Goal: Transaction & Acquisition: Download file/media

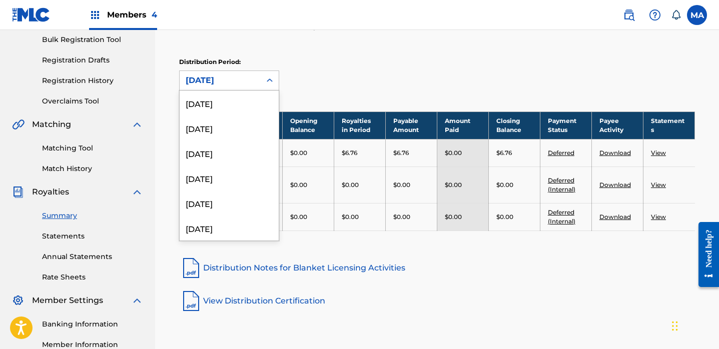
click at [270, 81] on icon at bounding box center [270, 81] width 10 height 10
click at [449, 81] on div "Distribution Period: April 2021 selected, 53 of 53. 53 results available. Use U…" at bounding box center [437, 74] width 516 height 33
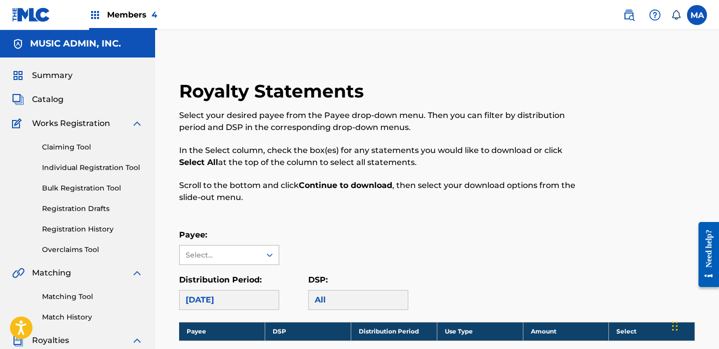
click at [269, 256] on div "Select..." at bounding box center [229, 255] width 100 height 20
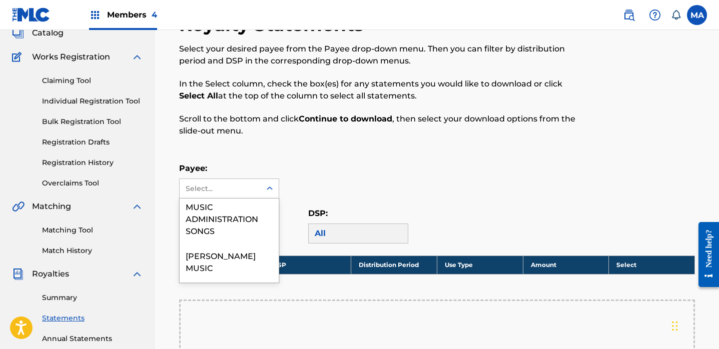
scroll to position [139, 0]
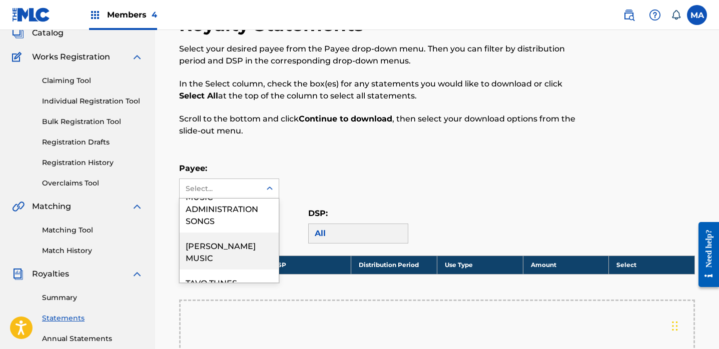
click at [214, 251] on div "[PERSON_NAME] MUSIC" at bounding box center [229, 251] width 99 height 37
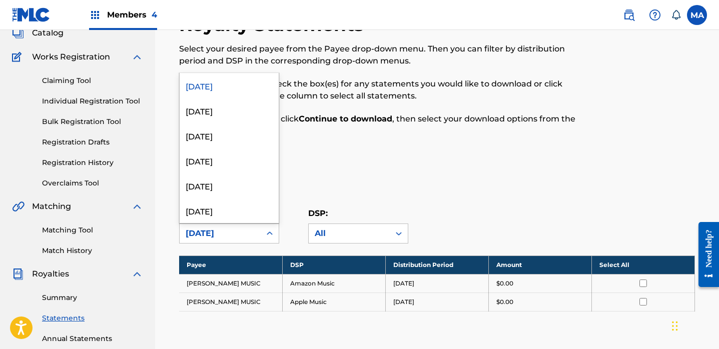
click at [269, 233] on icon at bounding box center [270, 234] width 10 height 10
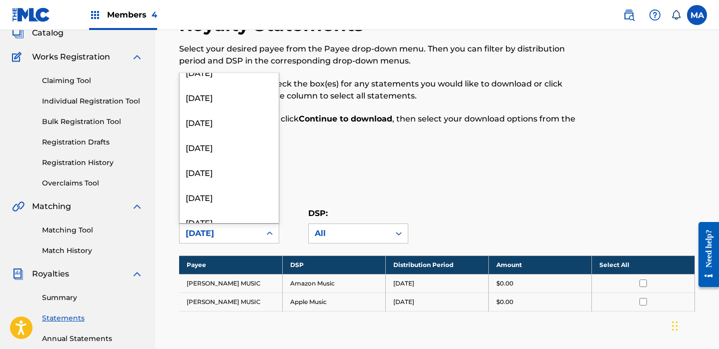
scroll to position [1175, 0]
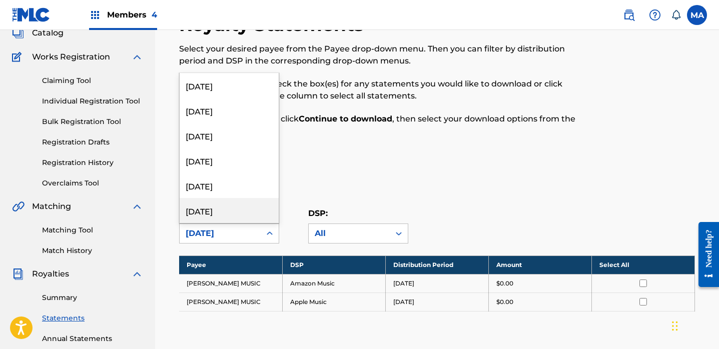
click at [219, 211] on div "[DATE]" at bounding box center [229, 210] width 99 height 25
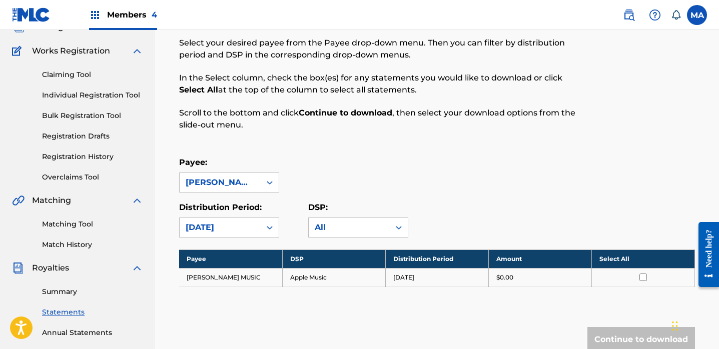
scroll to position [83, 0]
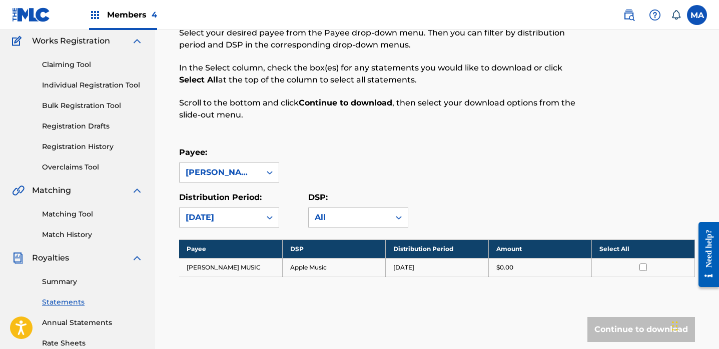
click at [606, 250] on th "Select All" at bounding box center [642, 249] width 103 height 19
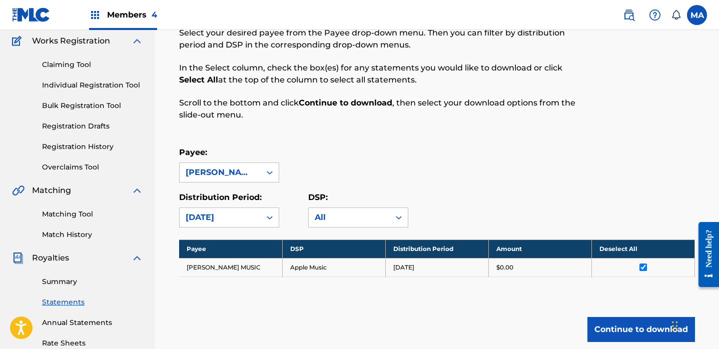
click at [621, 332] on button "Continue to download" at bounding box center [641, 329] width 108 height 25
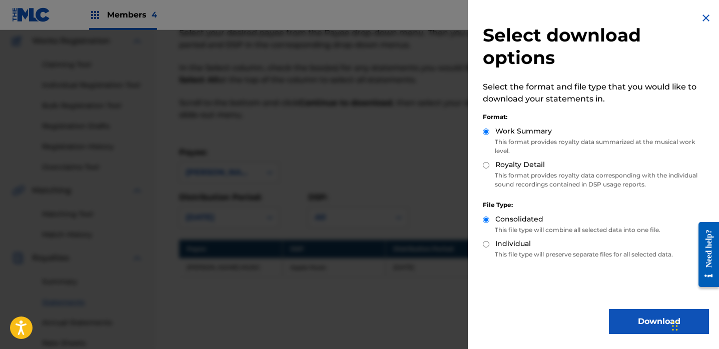
click at [487, 165] on input "Royalty Detail" at bounding box center [486, 165] width 7 height 7
radio input "true"
click at [625, 321] on button "Download" at bounding box center [659, 321] width 100 height 25
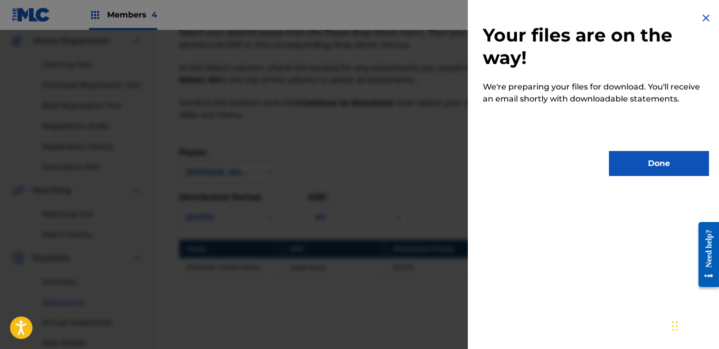
click at [642, 164] on button "Done" at bounding box center [659, 163] width 100 height 25
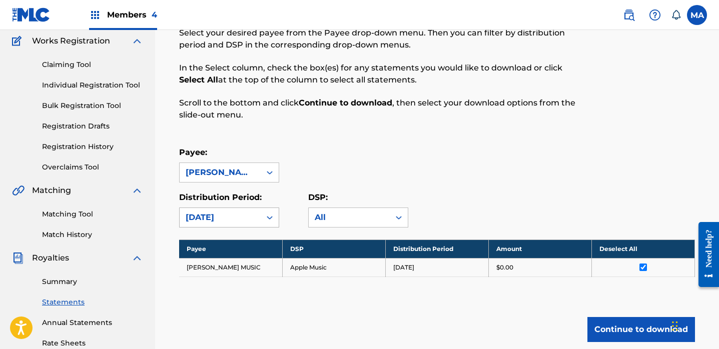
click at [272, 218] on icon at bounding box center [270, 218] width 10 height 10
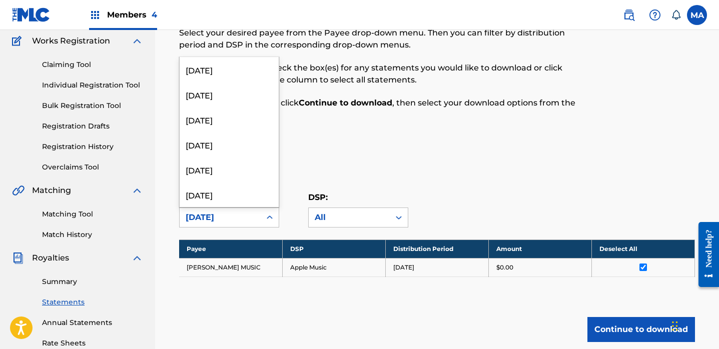
scroll to position [1175, 0]
click at [223, 174] on div "[DATE]" at bounding box center [229, 169] width 99 height 25
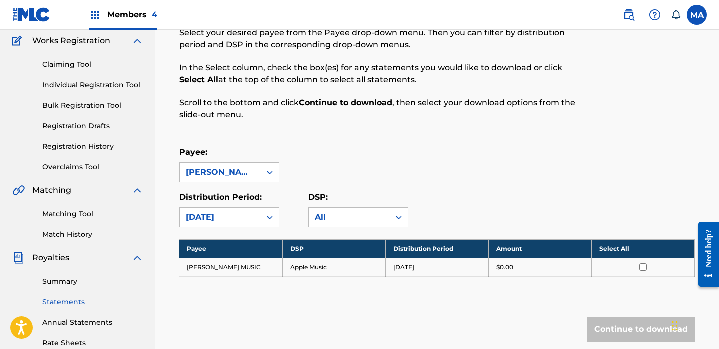
click at [613, 249] on th "Select All" at bounding box center [642, 249] width 103 height 19
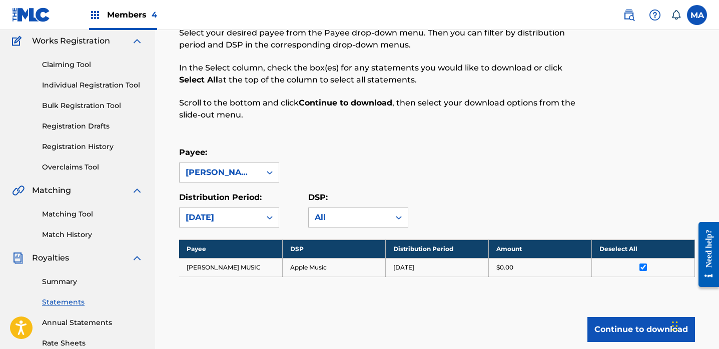
click at [618, 333] on button "Continue to download" at bounding box center [641, 329] width 108 height 25
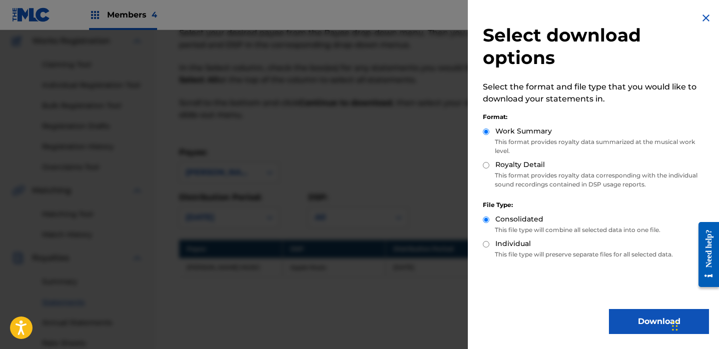
click at [486, 164] on input "Royalty Detail" at bounding box center [486, 165] width 7 height 7
radio input "true"
click at [632, 320] on button "Download" at bounding box center [659, 321] width 100 height 25
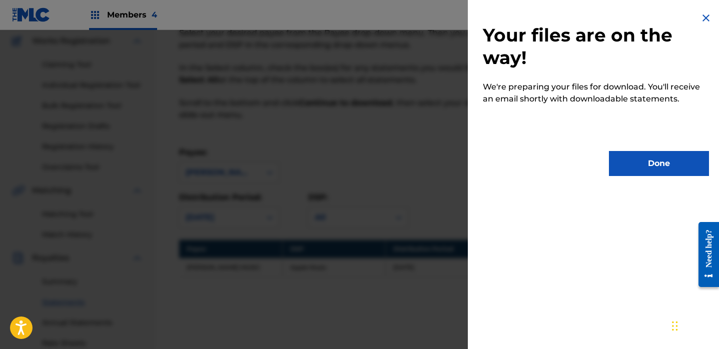
click at [651, 167] on button "Done" at bounding box center [659, 163] width 100 height 25
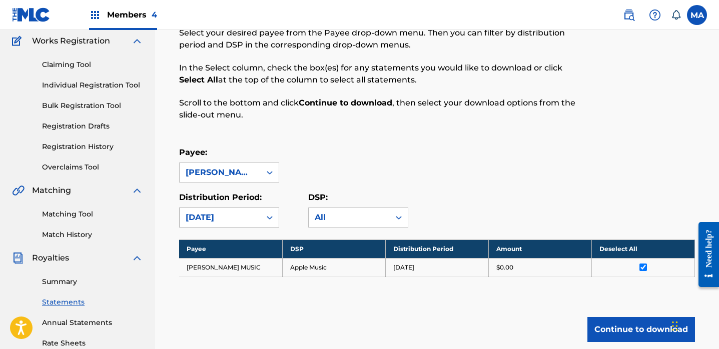
click at [271, 218] on icon at bounding box center [270, 218] width 6 height 4
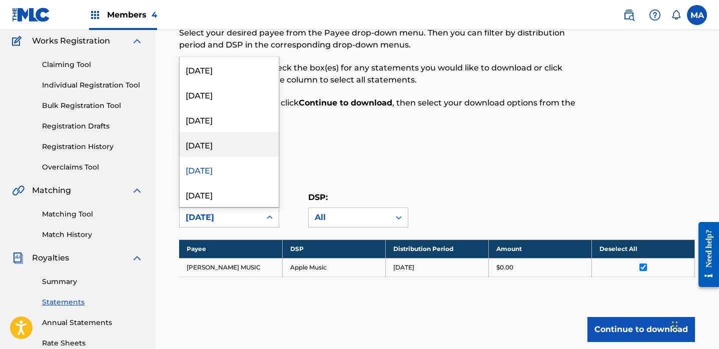
click at [223, 147] on div "[DATE]" at bounding box center [229, 144] width 99 height 25
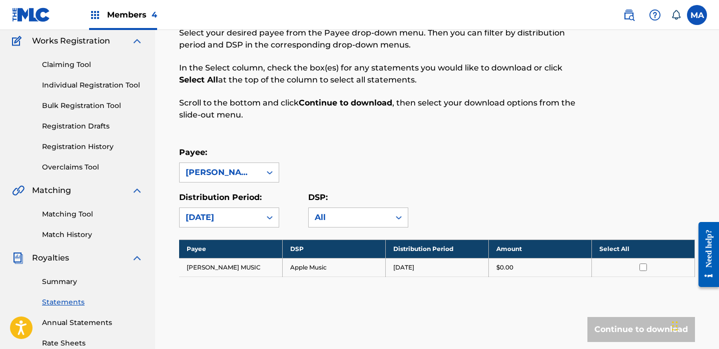
click at [610, 250] on th "Select All" at bounding box center [642, 249] width 103 height 19
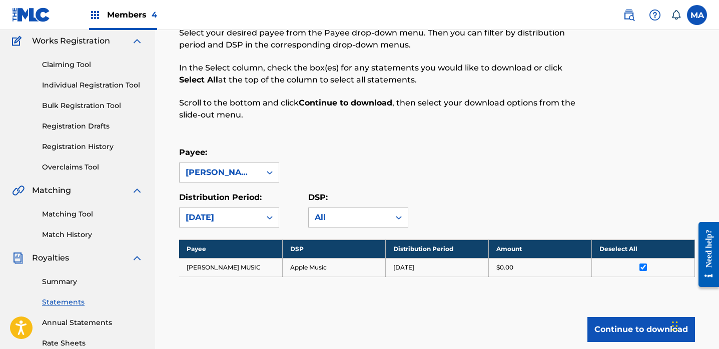
click at [619, 329] on button "Continue to download" at bounding box center [641, 329] width 108 height 25
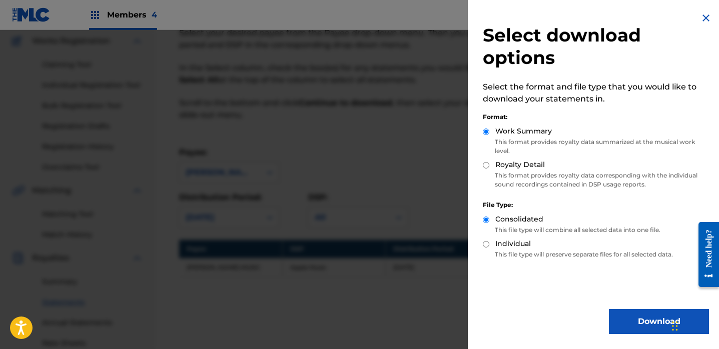
click at [485, 166] on input "Royalty Detail" at bounding box center [486, 165] width 7 height 7
radio input "true"
click at [631, 321] on button "Download" at bounding box center [659, 321] width 100 height 25
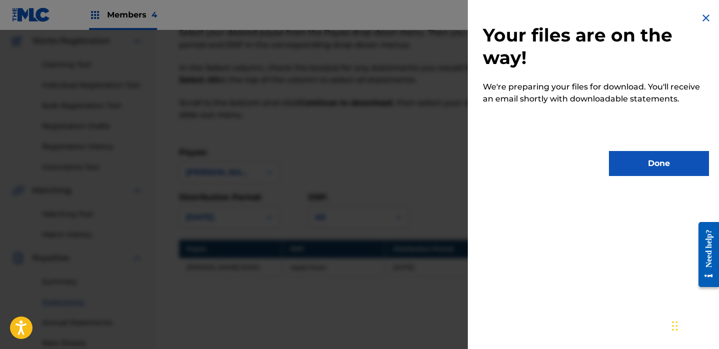
click at [628, 169] on button "Done" at bounding box center [659, 163] width 100 height 25
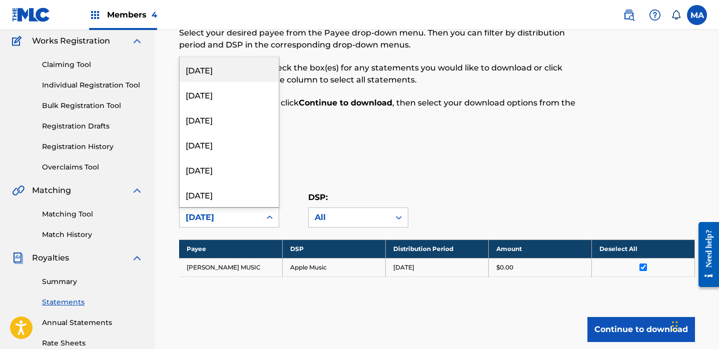
click at [272, 215] on icon at bounding box center [270, 218] width 10 height 10
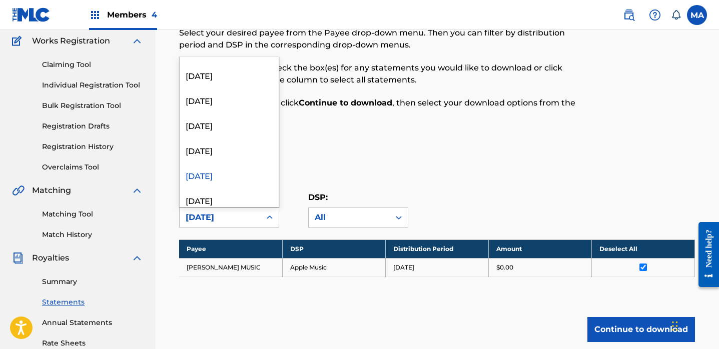
scroll to position [1143, 0]
click at [217, 153] on div "[DATE]" at bounding box center [229, 152] width 99 height 25
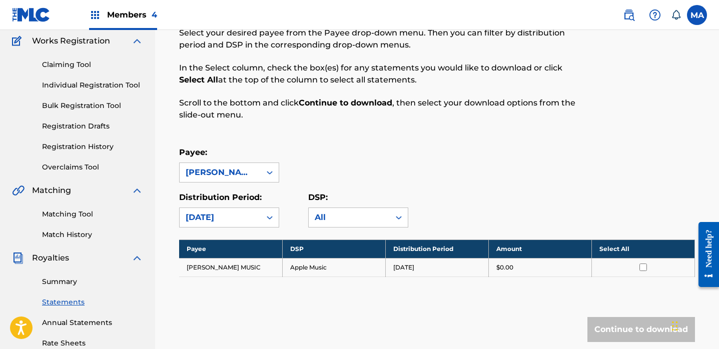
click at [617, 249] on th "Select All" at bounding box center [642, 249] width 103 height 19
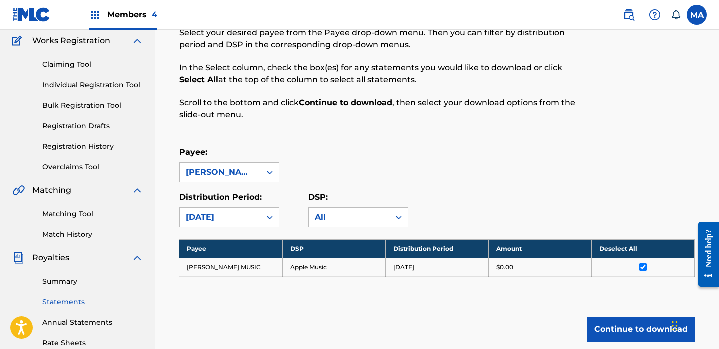
click at [628, 332] on button "Continue to download" at bounding box center [641, 329] width 108 height 25
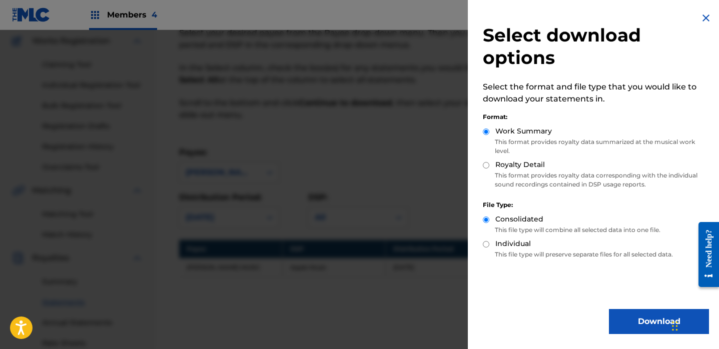
click at [485, 163] on input "Royalty Detail" at bounding box center [486, 165] width 7 height 7
radio input "true"
click at [639, 318] on button "Download" at bounding box center [659, 321] width 100 height 25
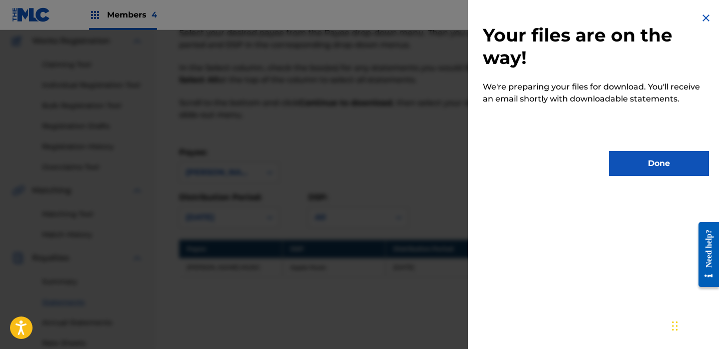
click at [643, 167] on button "Done" at bounding box center [659, 163] width 100 height 25
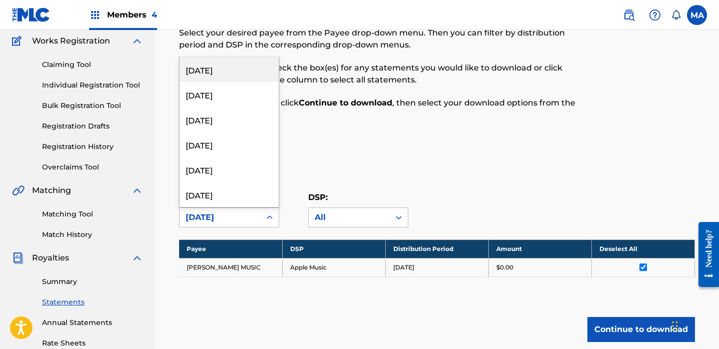
click at [270, 219] on icon at bounding box center [270, 218] width 10 height 10
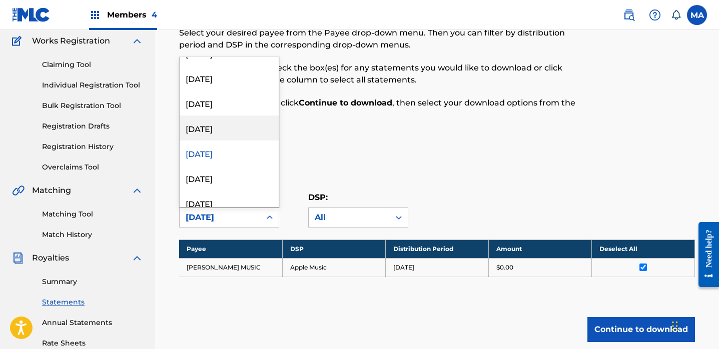
click at [479, 152] on div "Payee: [PERSON_NAME] MUSIC" at bounding box center [437, 165] width 516 height 36
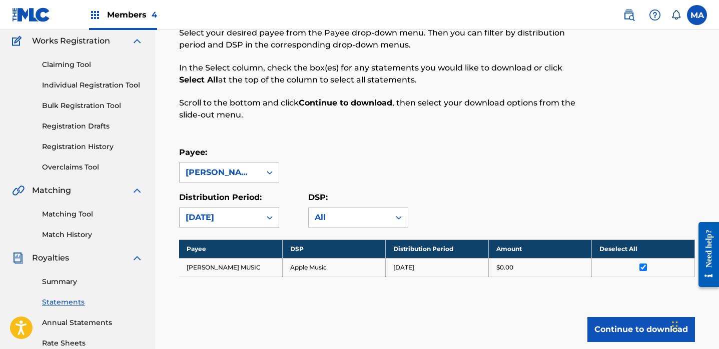
click at [268, 218] on icon at bounding box center [270, 218] width 6 height 4
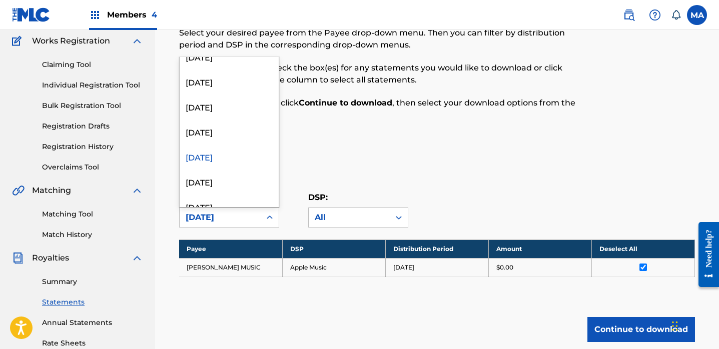
scroll to position [1175, 0]
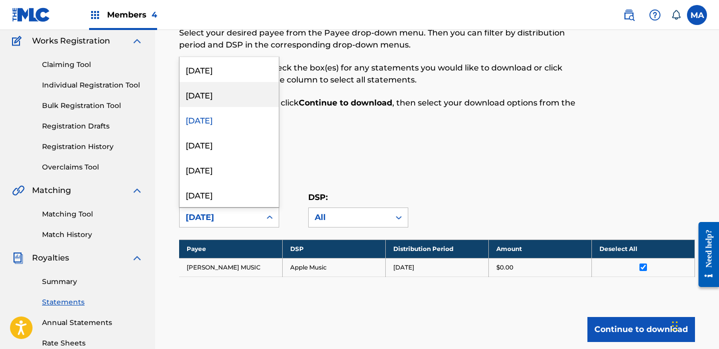
click at [244, 99] on div "[DATE]" at bounding box center [229, 94] width 99 height 25
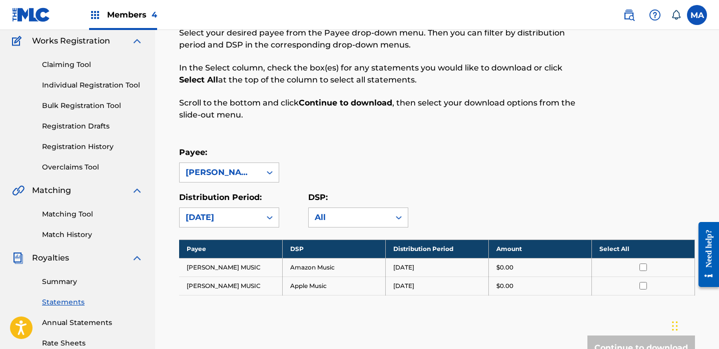
click at [614, 247] on th "Select All" at bounding box center [642, 249] width 103 height 19
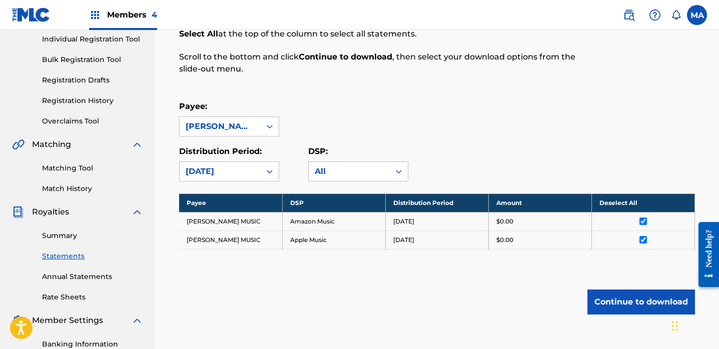
scroll to position [137, 0]
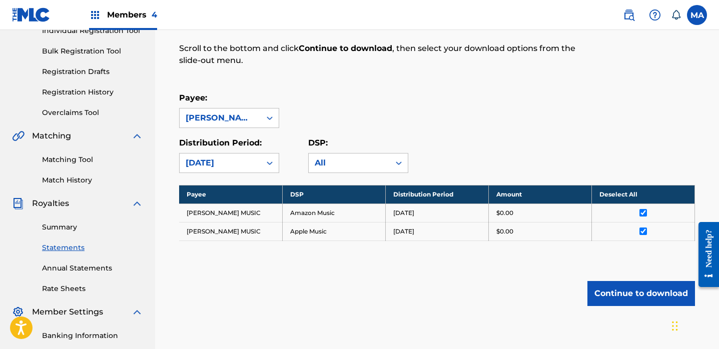
click at [630, 299] on button "Continue to download" at bounding box center [641, 293] width 108 height 25
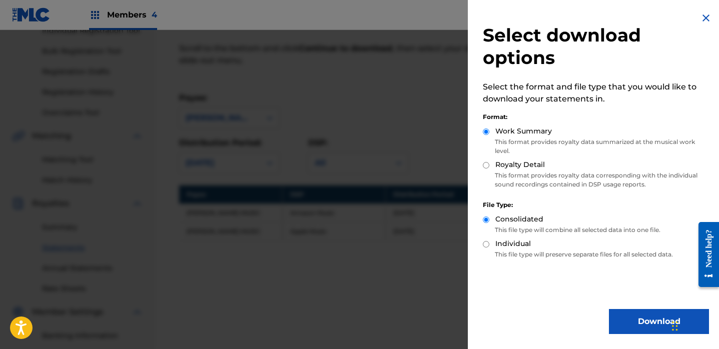
click at [486, 167] on input "Royalty Detail" at bounding box center [486, 165] width 7 height 7
radio input "true"
click at [616, 322] on button "Download" at bounding box center [659, 321] width 100 height 25
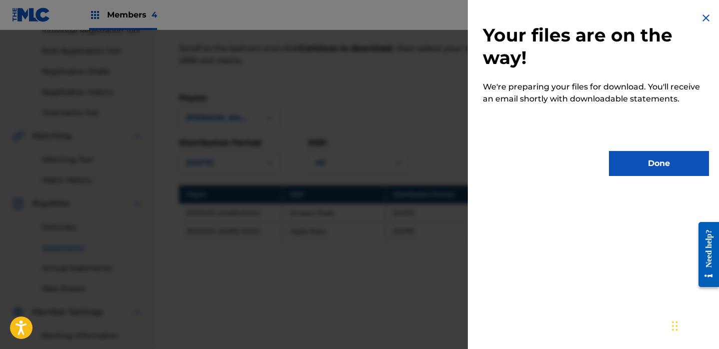
click at [639, 166] on button "Done" at bounding box center [659, 163] width 100 height 25
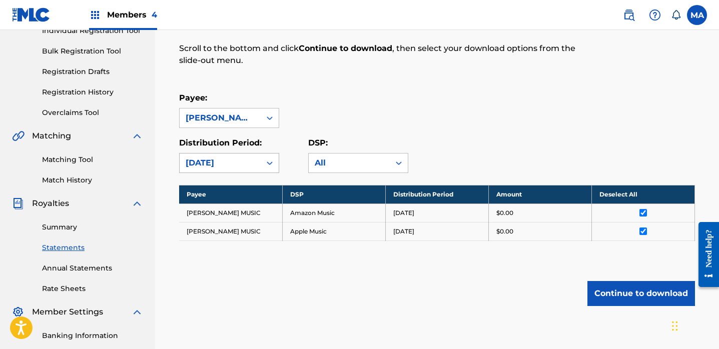
click at [271, 163] on icon at bounding box center [270, 164] width 6 height 4
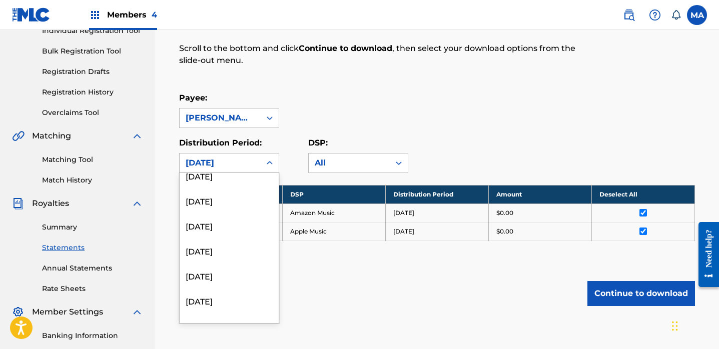
scroll to position [1175, 0]
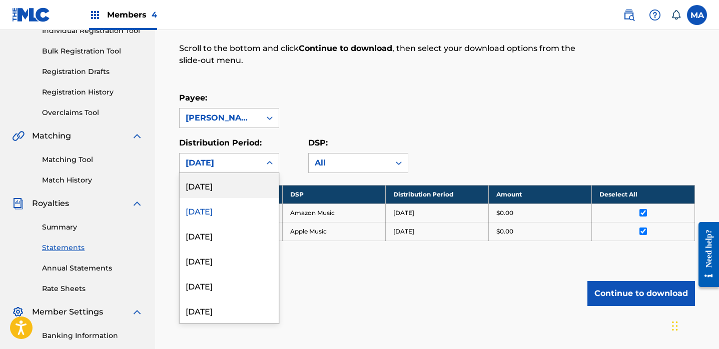
click at [239, 192] on div "[DATE]" at bounding box center [229, 185] width 99 height 25
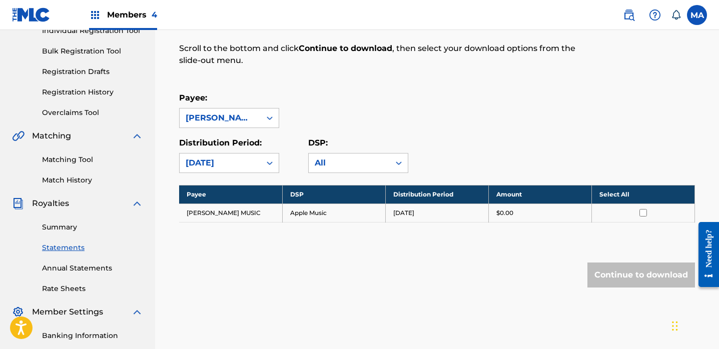
click at [615, 195] on th "Select All" at bounding box center [642, 194] width 103 height 19
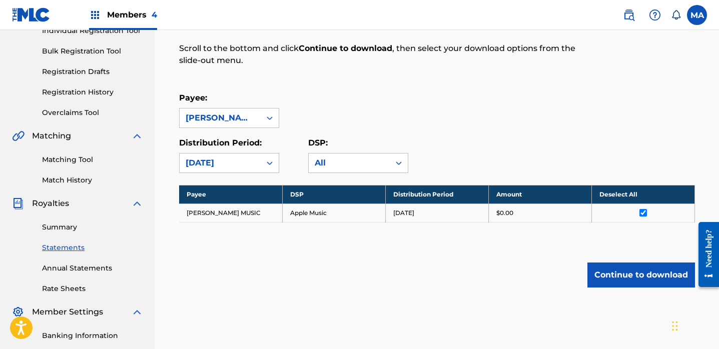
click at [628, 276] on button "Continue to download" at bounding box center [641, 275] width 108 height 25
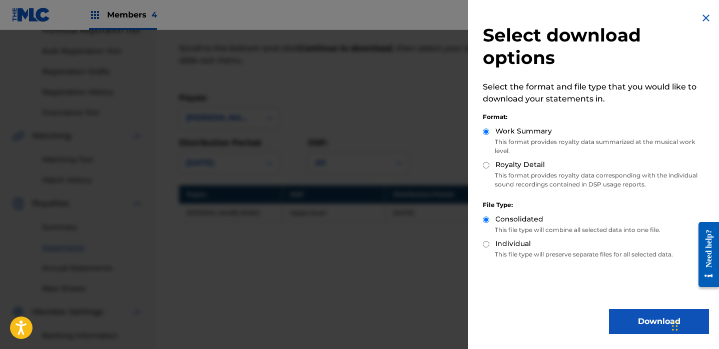
click at [487, 165] on input "Royalty Detail" at bounding box center [486, 165] width 7 height 7
radio input "true"
click at [629, 320] on button "Download" at bounding box center [659, 321] width 100 height 25
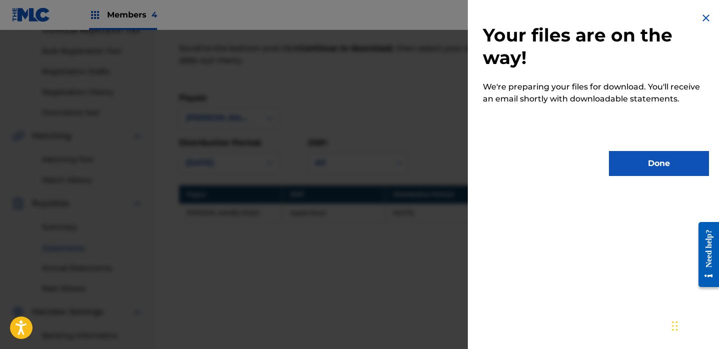
click at [648, 166] on button "Done" at bounding box center [659, 163] width 100 height 25
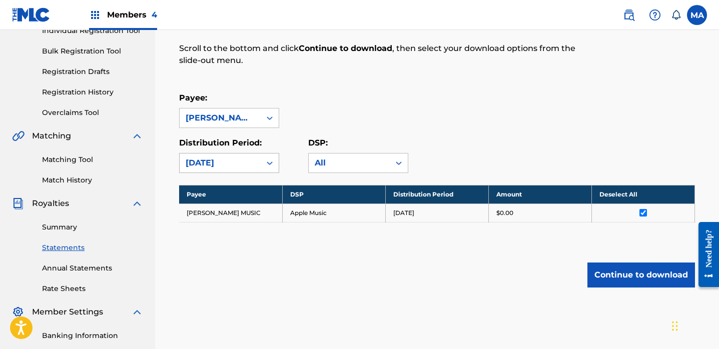
click at [270, 162] on icon at bounding box center [270, 163] width 10 height 10
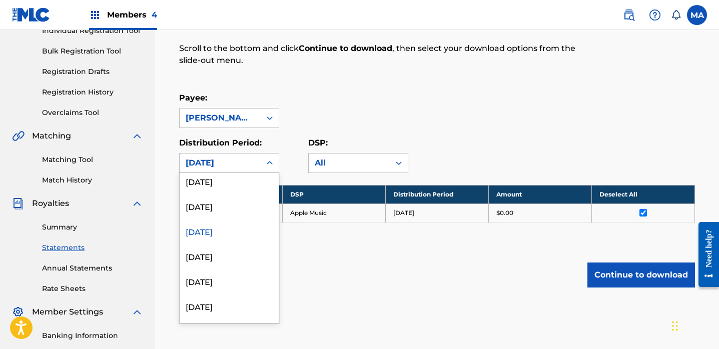
scroll to position [1099, 0]
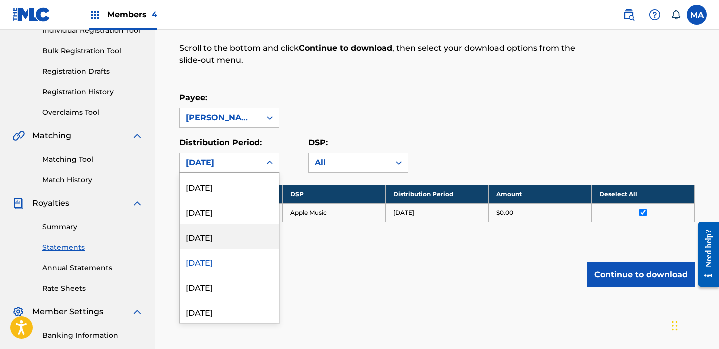
drag, startPoint x: 204, startPoint y: 238, endPoint x: 259, endPoint y: 238, distance: 55.0
click at [210, 238] on div "[DATE]" at bounding box center [229, 237] width 99 height 25
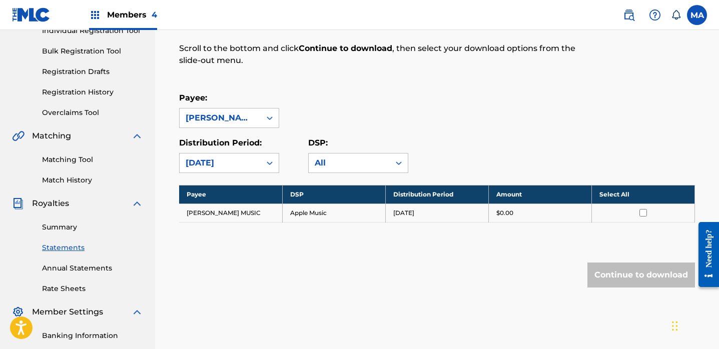
click at [617, 194] on th "Select All" at bounding box center [642, 194] width 103 height 19
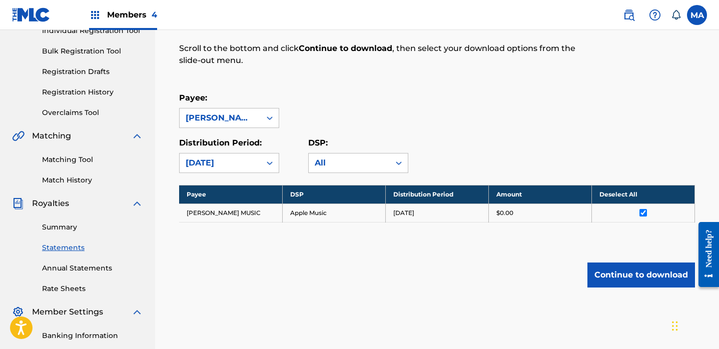
click at [626, 276] on button "Continue to download" at bounding box center [641, 275] width 108 height 25
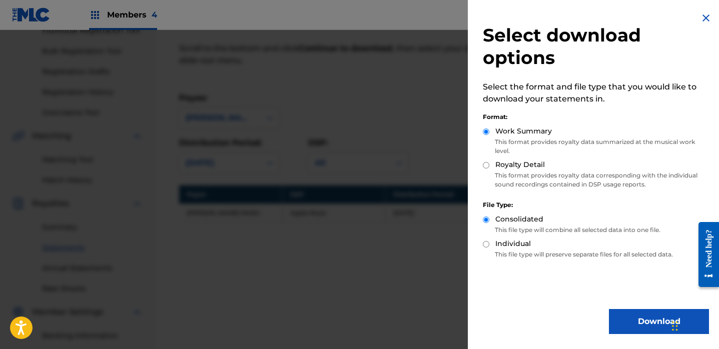
click at [485, 165] on input "Royalty Detail" at bounding box center [486, 165] width 7 height 7
radio input "true"
click at [650, 321] on button "Download" at bounding box center [659, 321] width 100 height 25
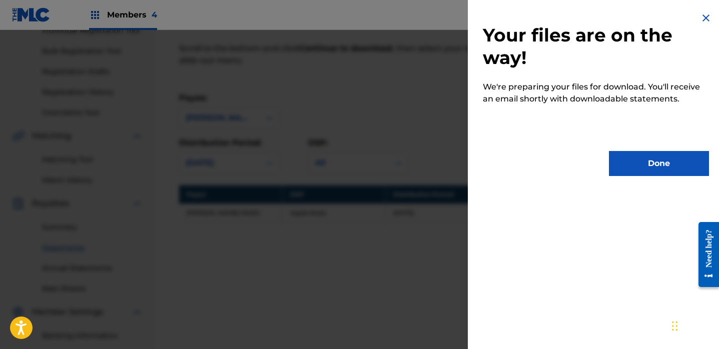
click at [646, 167] on button "Done" at bounding box center [659, 163] width 100 height 25
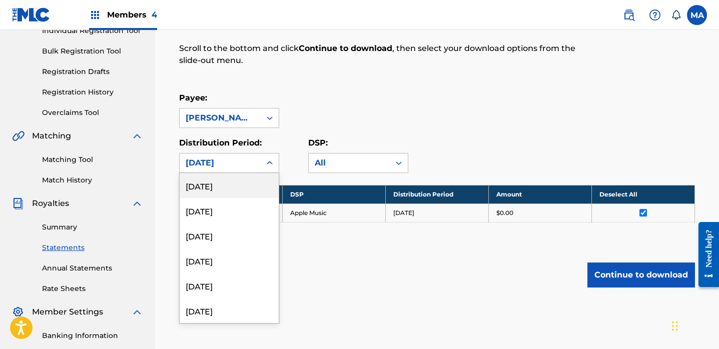
click at [266, 163] on icon at bounding box center [270, 163] width 10 height 10
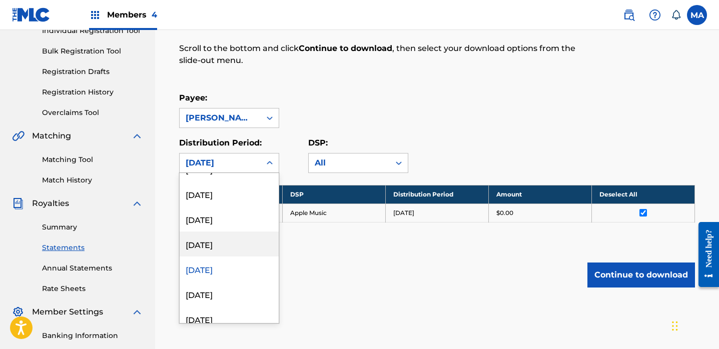
click at [236, 245] on div "[DATE]" at bounding box center [229, 244] width 99 height 25
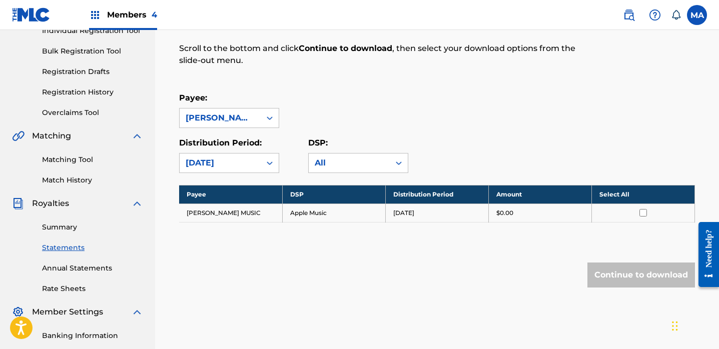
click at [612, 193] on th "Select All" at bounding box center [642, 194] width 103 height 19
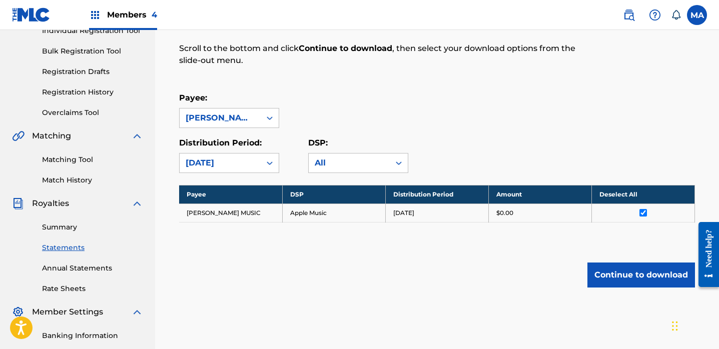
click at [632, 279] on button "Continue to download" at bounding box center [641, 275] width 108 height 25
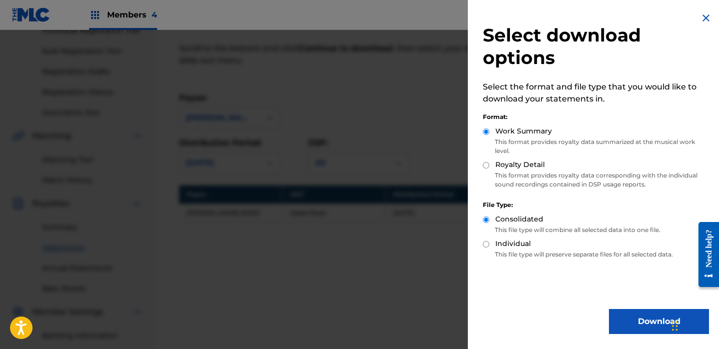
click at [486, 166] on input "Royalty Detail" at bounding box center [486, 165] width 7 height 7
radio input "true"
click at [624, 325] on button "Download" at bounding box center [659, 321] width 100 height 25
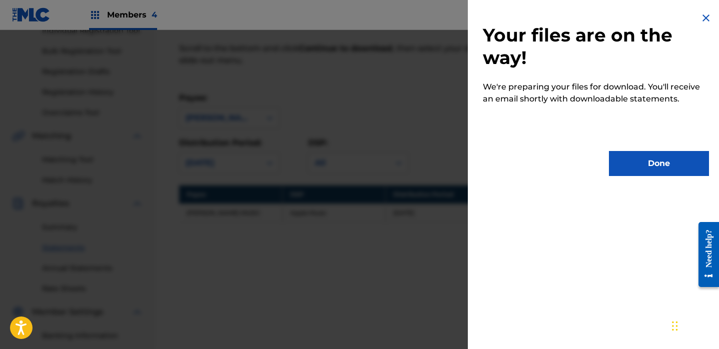
click at [651, 160] on button "Done" at bounding box center [659, 163] width 100 height 25
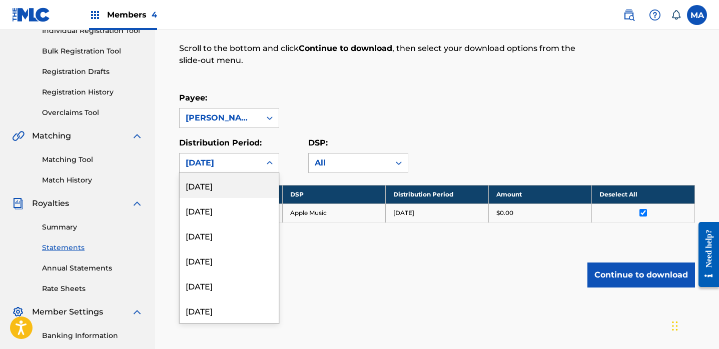
click at [271, 163] on icon at bounding box center [270, 163] width 6 height 4
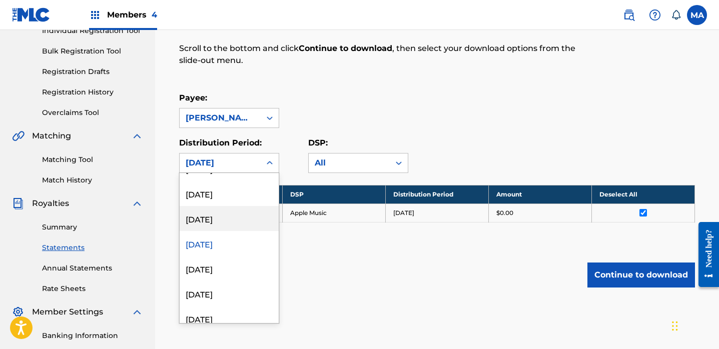
click at [210, 219] on div "[DATE]" at bounding box center [229, 218] width 99 height 25
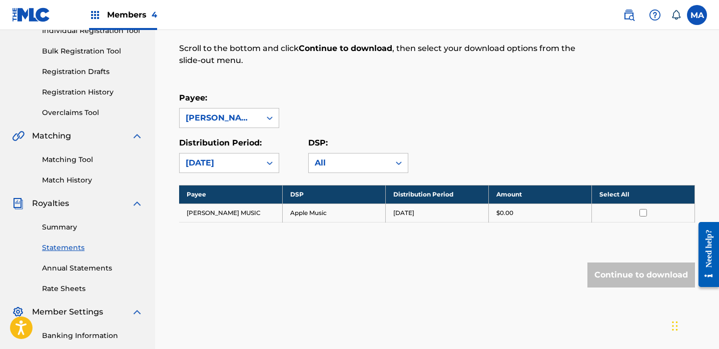
click at [612, 192] on th "Select All" at bounding box center [642, 194] width 103 height 19
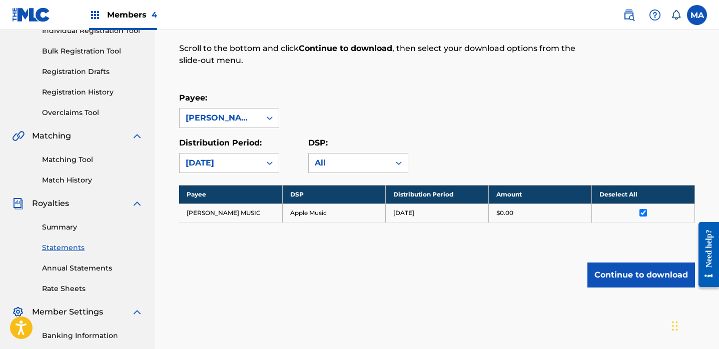
click at [639, 277] on button "Continue to download" at bounding box center [641, 275] width 108 height 25
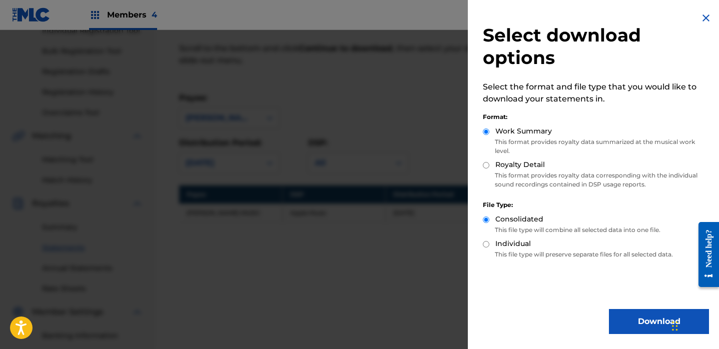
click at [486, 165] on input "Royalty Detail" at bounding box center [486, 165] width 7 height 7
radio input "true"
click at [628, 326] on button "Download" at bounding box center [659, 321] width 100 height 25
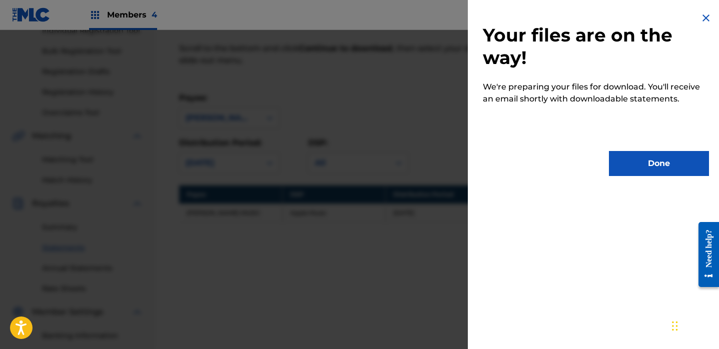
click at [640, 160] on button "Done" at bounding box center [659, 163] width 100 height 25
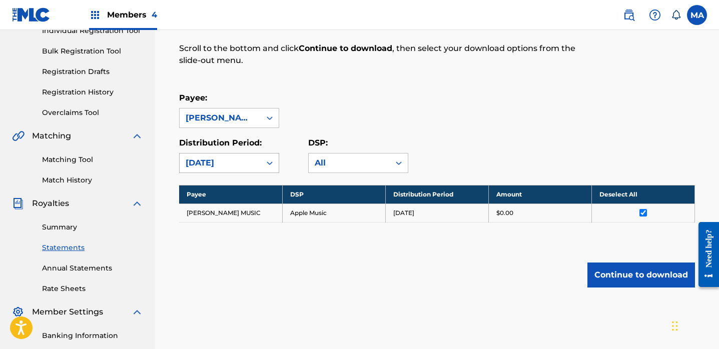
click at [271, 162] on icon at bounding box center [270, 164] width 6 height 4
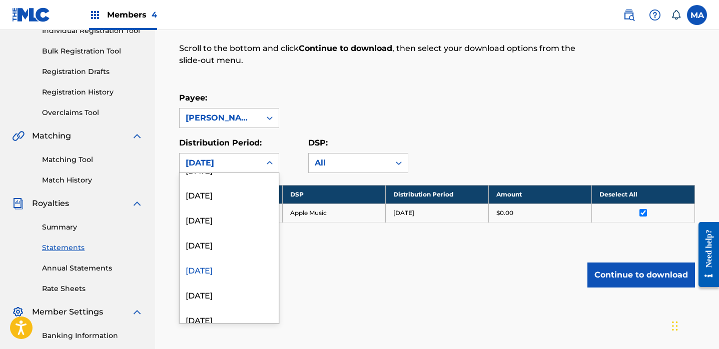
scroll to position [1020, 0]
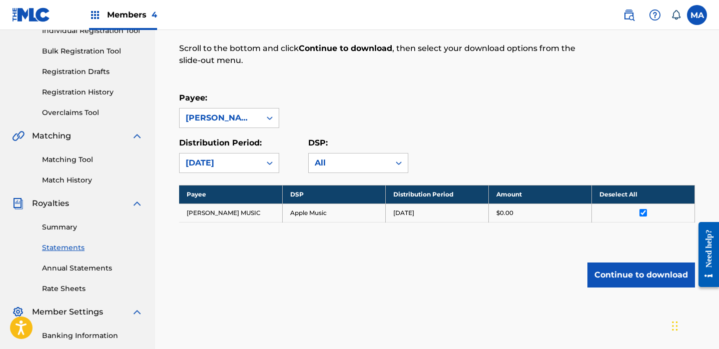
click at [271, 163] on icon at bounding box center [270, 164] width 6 height 4
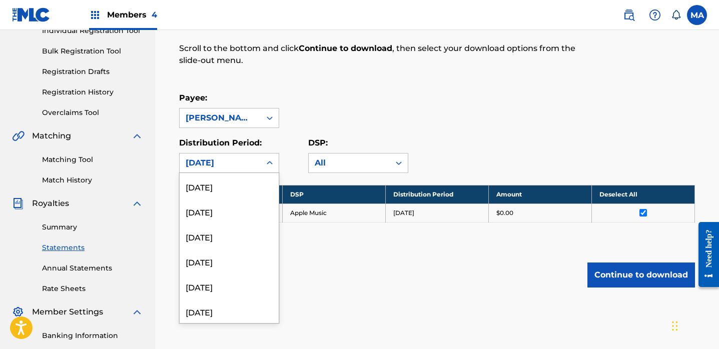
scroll to position [864, 0]
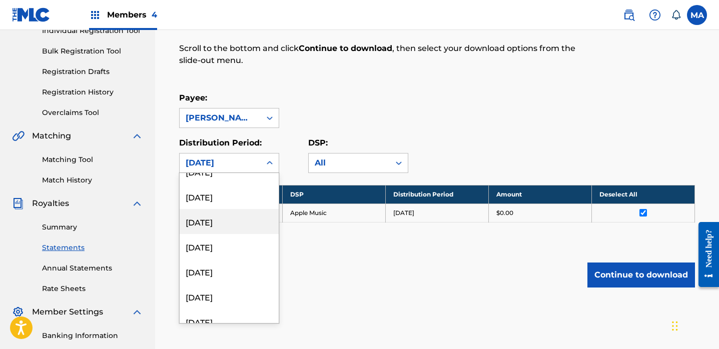
click at [207, 220] on div "[DATE]" at bounding box center [229, 221] width 99 height 25
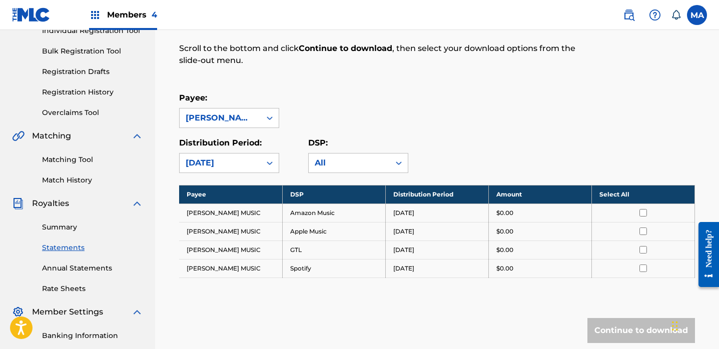
click at [612, 195] on th "Select All" at bounding box center [642, 194] width 103 height 19
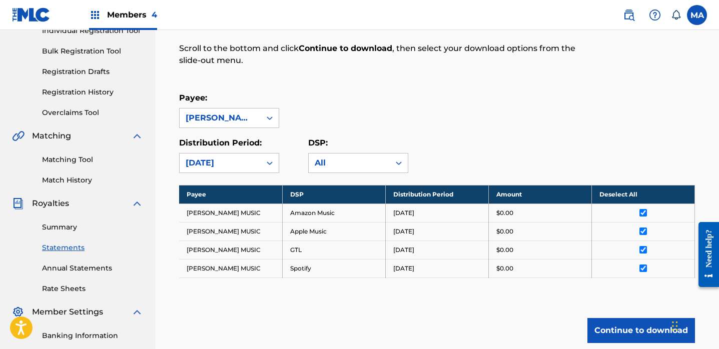
click at [626, 332] on button "Continue to download" at bounding box center [641, 330] width 108 height 25
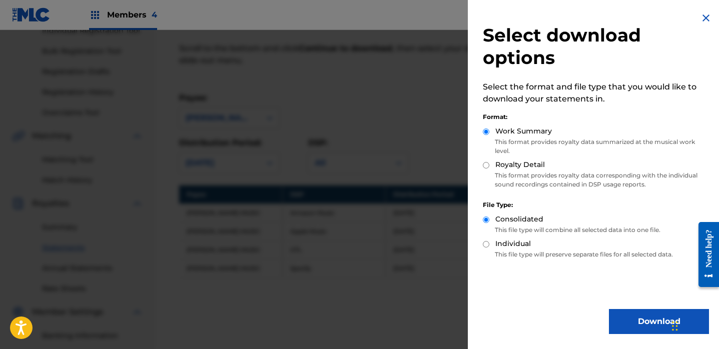
click at [485, 166] on input "Royalty Detail" at bounding box center [486, 165] width 7 height 7
radio input "true"
click at [633, 325] on button "Download" at bounding box center [659, 321] width 100 height 25
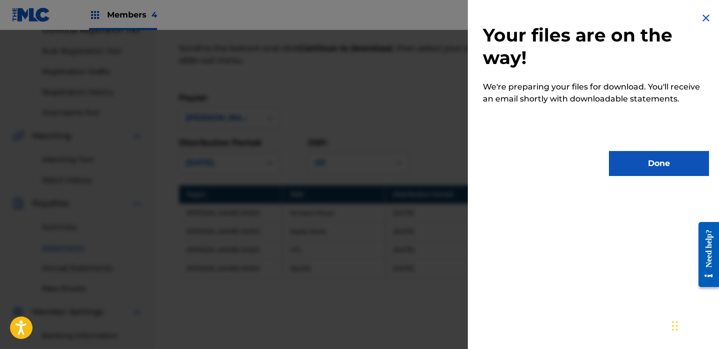
click at [663, 167] on button "Done" at bounding box center [659, 163] width 100 height 25
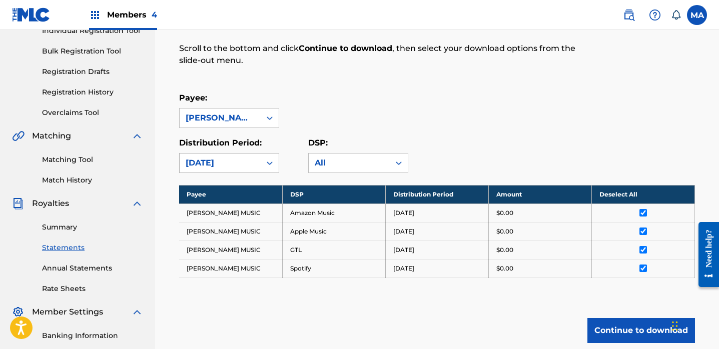
click at [271, 162] on icon at bounding box center [270, 163] width 10 height 10
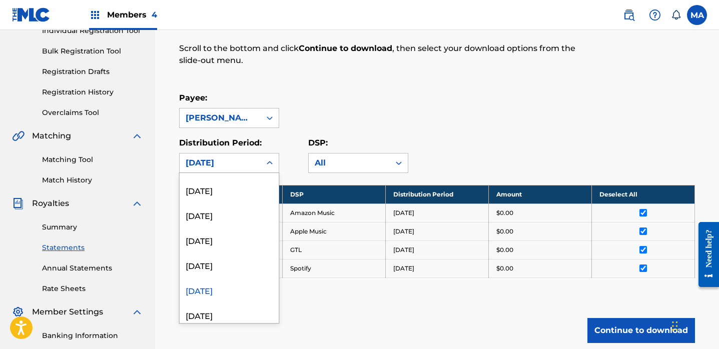
scroll to position [791, 0]
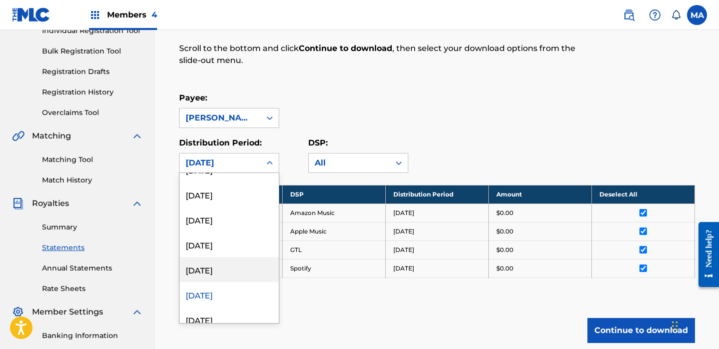
click at [225, 271] on div "[DATE]" at bounding box center [229, 269] width 99 height 25
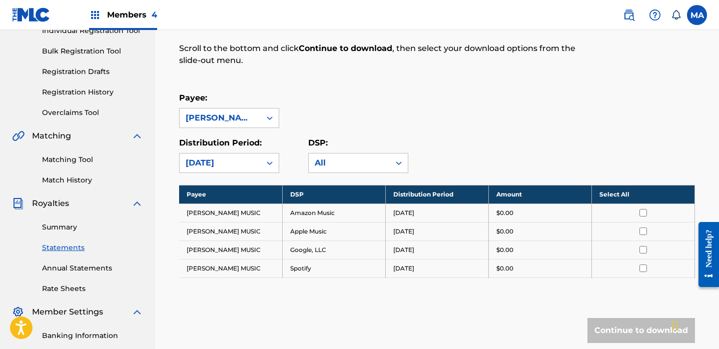
click at [616, 194] on th "Select All" at bounding box center [642, 194] width 103 height 19
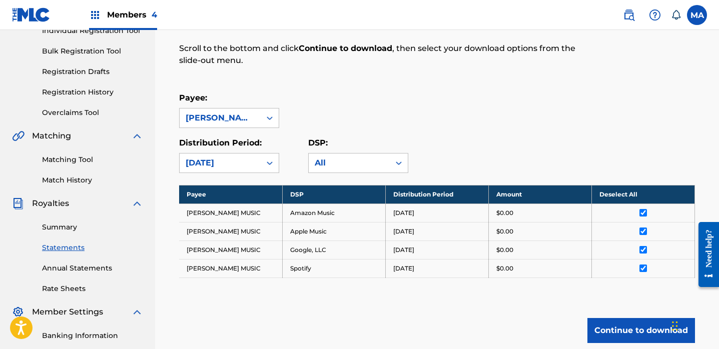
click at [624, 331] on button "Continue to download" at bounding box center [641, 330] width 108 height 25
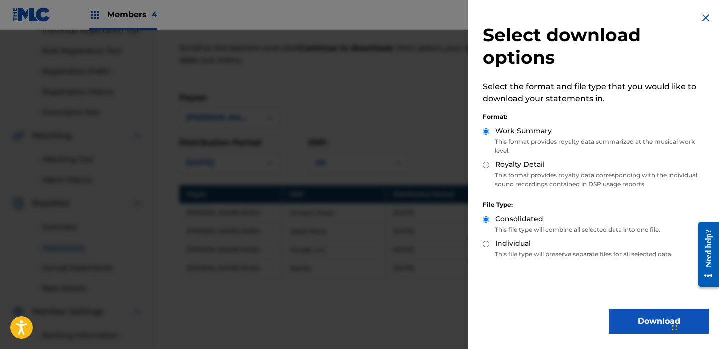
click at [484, 165] on input "Royalty Detail" at bounding box center [486, 165] width 7 height 7
radio input "true"
click at [629, 324] on button "Download" at bounding box center [659, 321] width 100 height 25
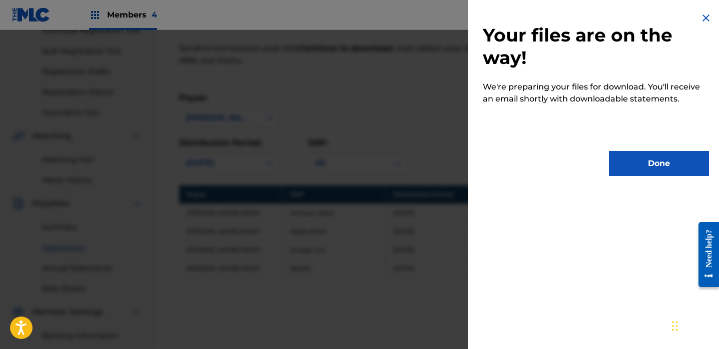
click at [656, 167] on button "Done" at bounding box center [659, 163] width 100 height 25
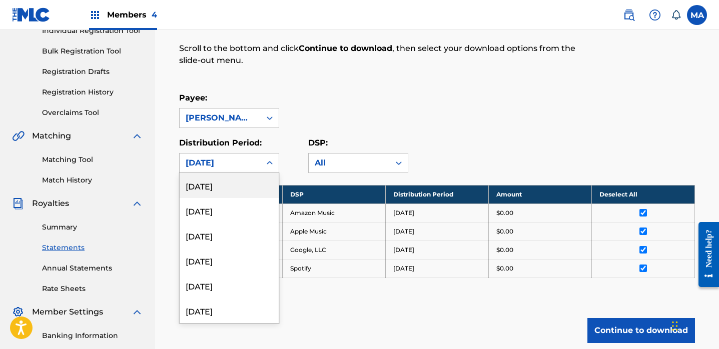
click at [271, 164] on icon at bounding box center [270, 163] width 10 height 10
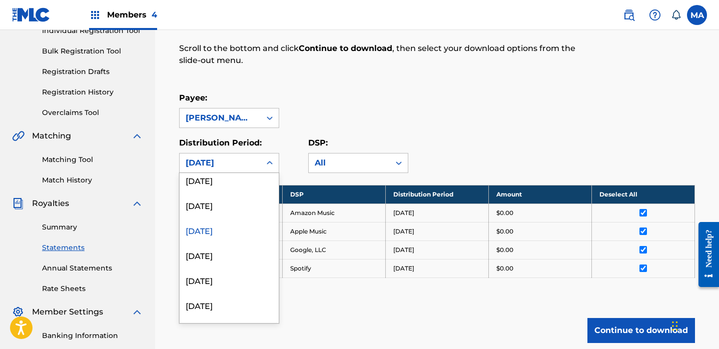
scroll to position [826, 0]
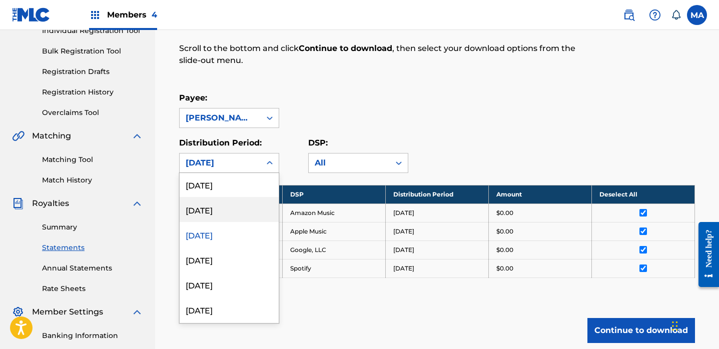
click at [235, 214] on div "[DATE]" at bounding box center [229, 209] width 99 height 25
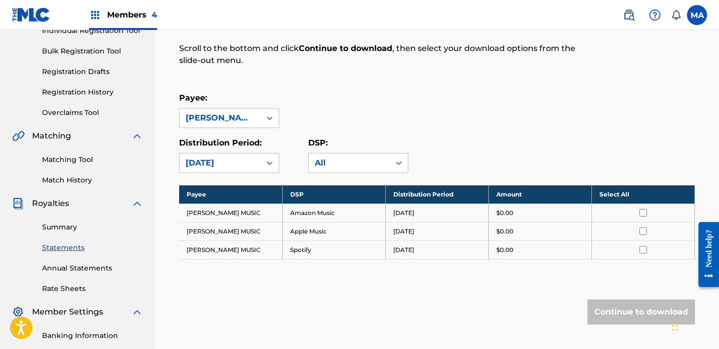
click at [617, 194] on th "Select All" at bounding box center [642, 194] width 103 height 19
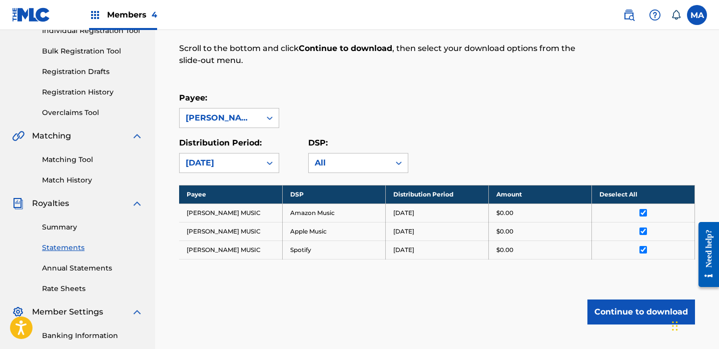
click at [638, 317] on button "Continue to download" at bounding box center [641, 312] width 108 height 25
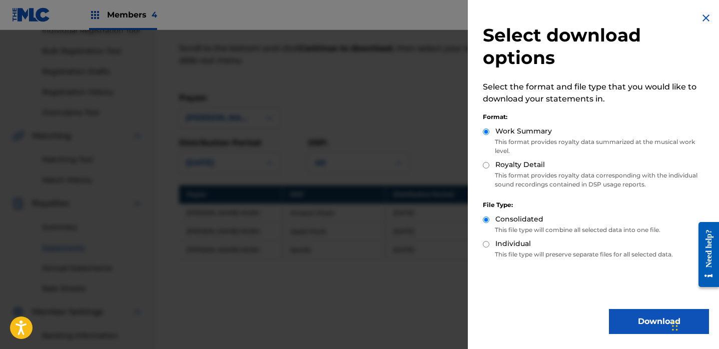
click at [487, 169] on div "Royalty Detail" at bounding box center [596, 166] width 226 height 12
click at [486, 165] on input "Royalty Detail" at bounding box center [486, 165] width 7 height 7
radio input "true"
click at [623, 326] on button "Download" at bounding box center [659, 321] width 100 height 25
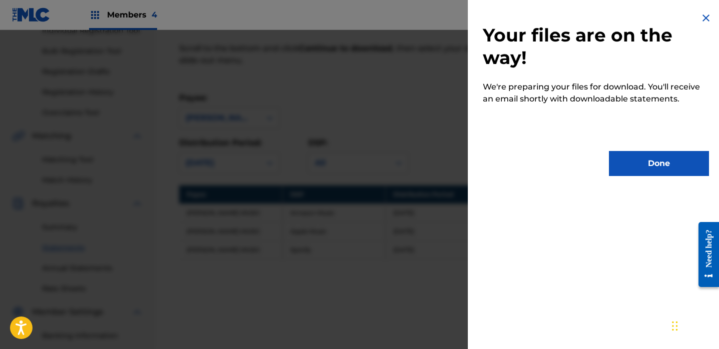
click at [644, 170] on button "Done" at bounding box center [659, 163] width 100 height 25
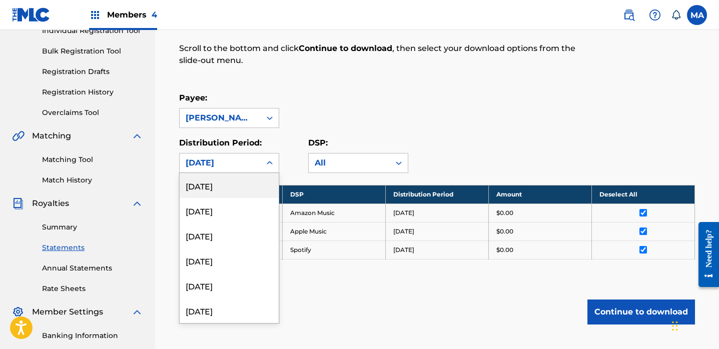
click at [271, 166] on icon at bounding box center [270, 163] width 10 height 10
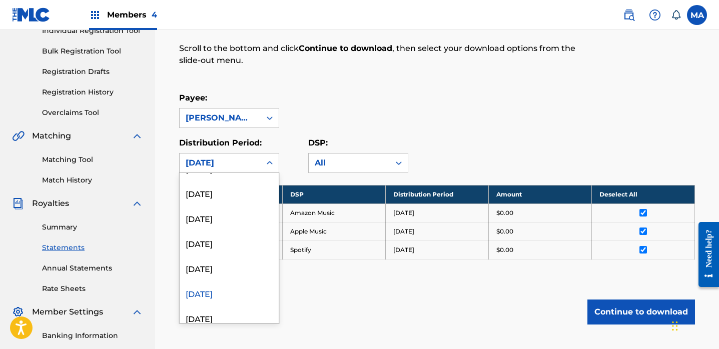
scroll to position [754, 0]
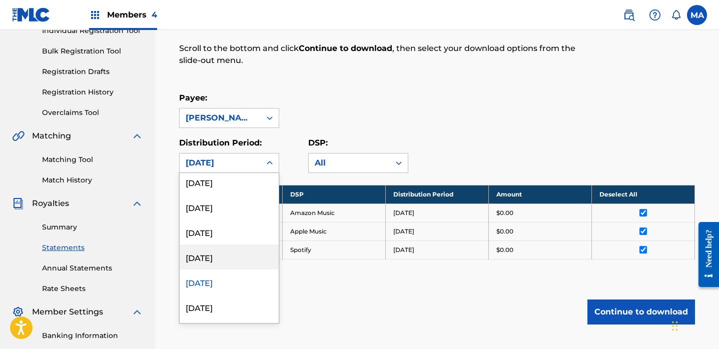
click at [238, 258] on div "[DATE]" at bounding box center [229, 257] width 99 height 25
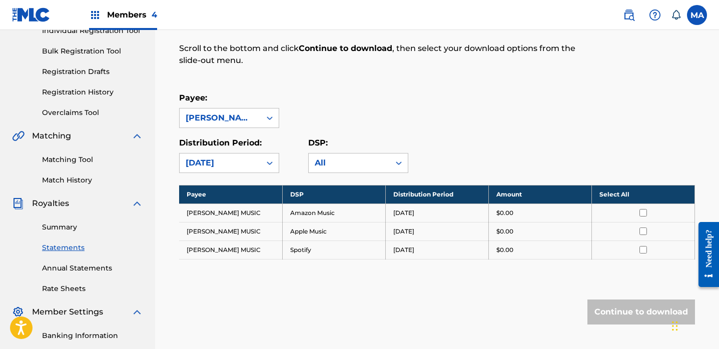
click at [615, 194] on th "Select All" at bounding box center [642, 194] width 103 height 19
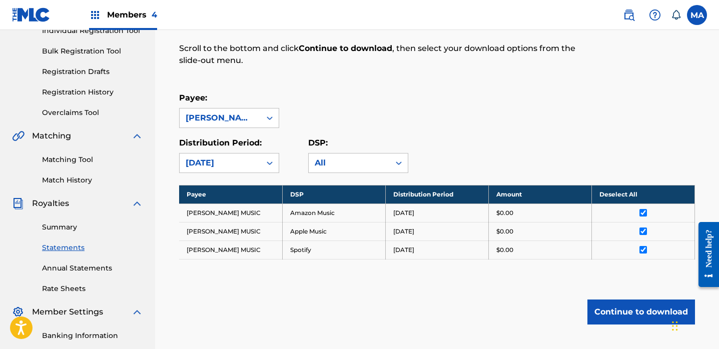
click at [621, 309] on button "Continue to download" at bounding box center [641, 312] width 108 height 25
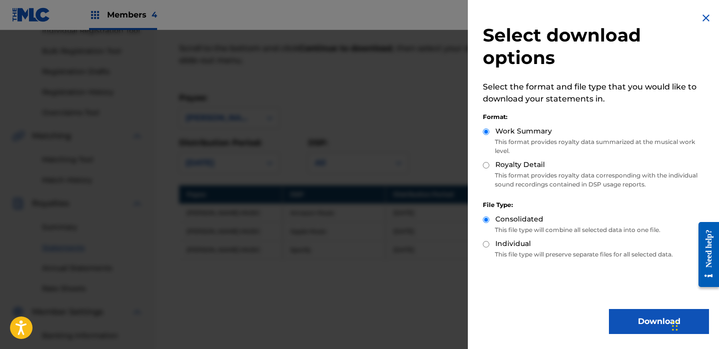
click at [486, 166] on input "Royalty Detail" at bounding box center [486, 165] width 7 height 7
radio input "true"
click at [639, 327] on button "Download" at bounding box center [659, 321] width 100 height 25
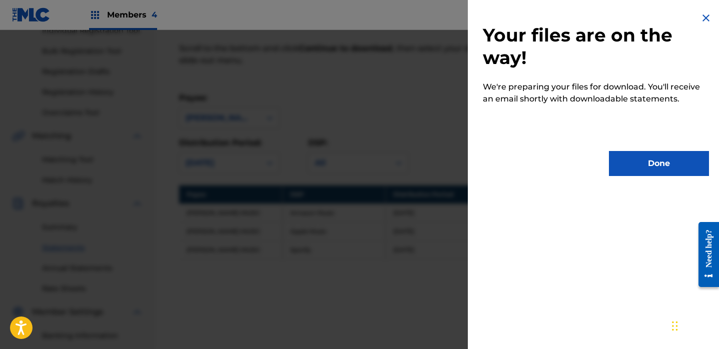
click at [649, 173] on button "Done" at bounding box center [659, 163] width 100 height 25
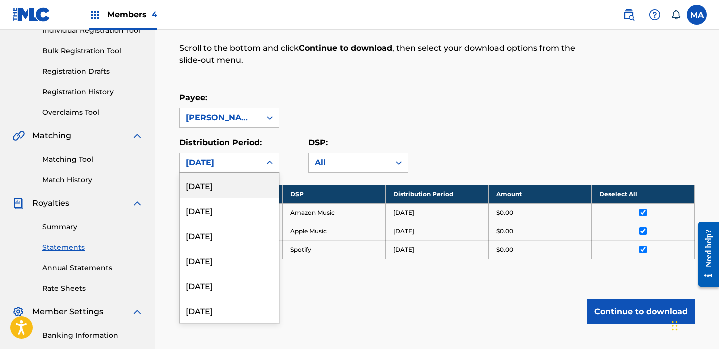
click at [267, 164] on icon at bounding box center [270, 163] width 10 height 10
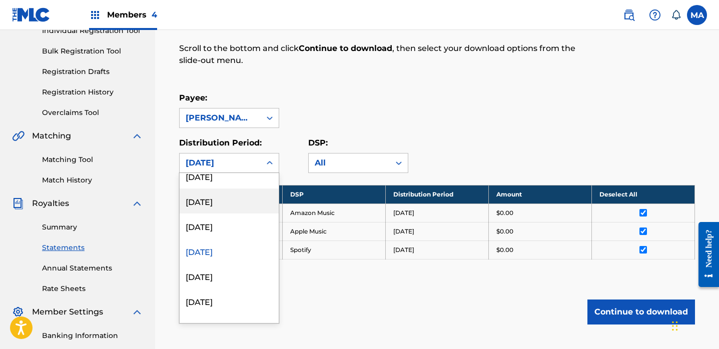
scroll to position [760, 0]
click at [246, 228] on div "[DATE]" at bounding box center [229, 225] width 99 height 25
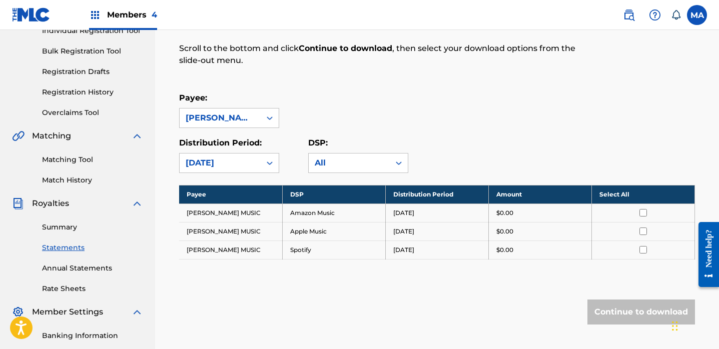
click at [641, 199] on th "Select All" at bounding box center [642, 194] width 103 height 19
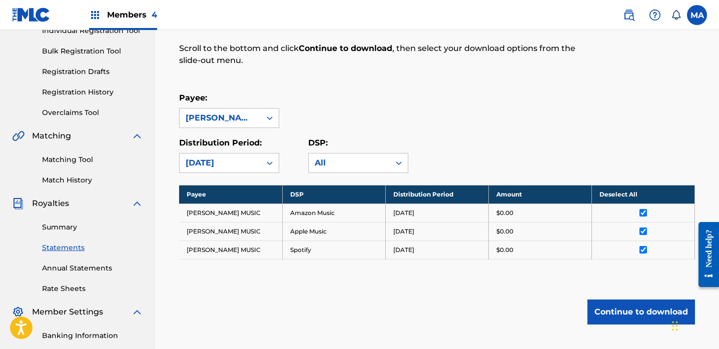
click at [621, 308] on button "Continue to download" at bounding box center [641, 312] width 108 height 25
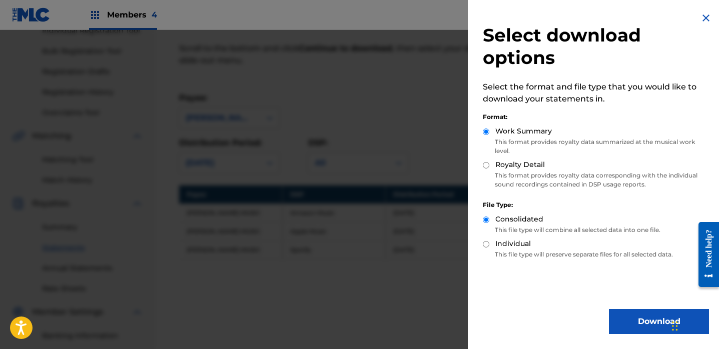
click at [489, 170] on div "Royalty Detail" at bounding box center [596, 166] width 226 height 12
click at [488, 166] on input "Royalty Detail" at bounding box center [486, 165] width 7 height 7
radio input "true"
click at [629, 320] on button "Download" at bounding box center [659, 321] width 100 height 25
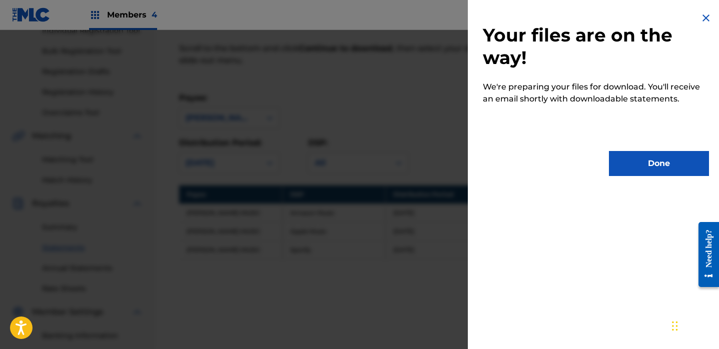
click at [650, 170] on button "Done" at bounding box center [659, 163] width 100 height 25
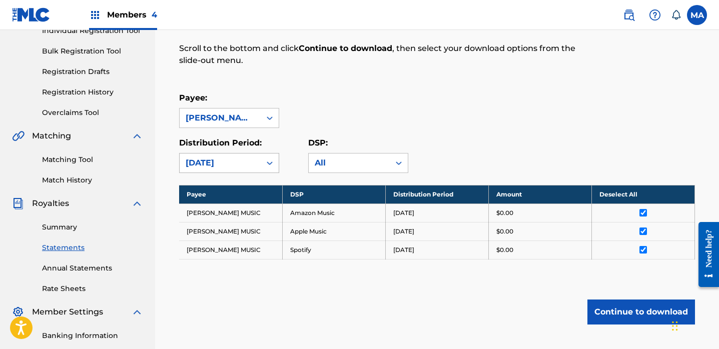
click at [270, 163] on icon at bounding box center [270, 163] width 10 height 10
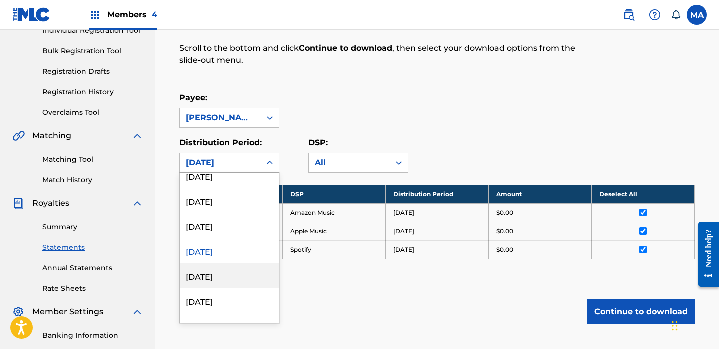
scroll to position [728, 0]
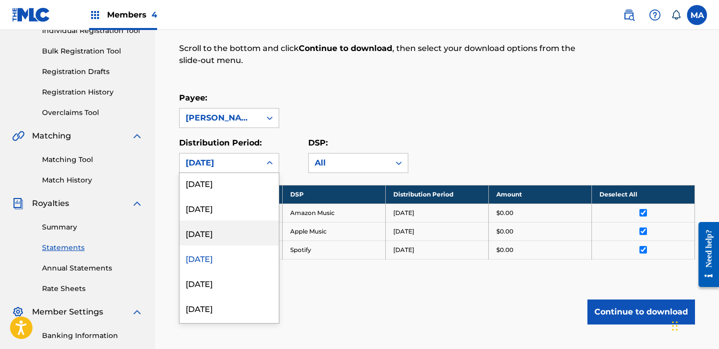
click at [233, 238] on div "[DATE]" at bounding box center [229, 233] width 99 height 25
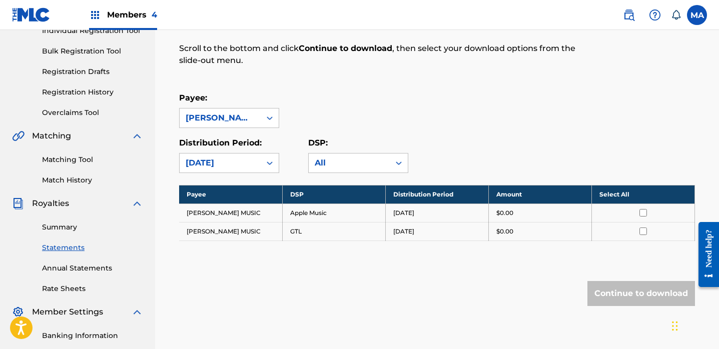
click at [620, 201] on th "Select All" at bounding box center [642, 194] width 103 height 19
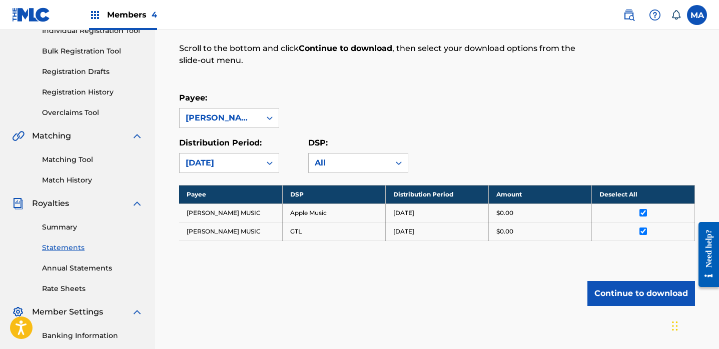
click at [617, 290] on button "Continue to download" at bounding box center [641, 293] width 108 height 25
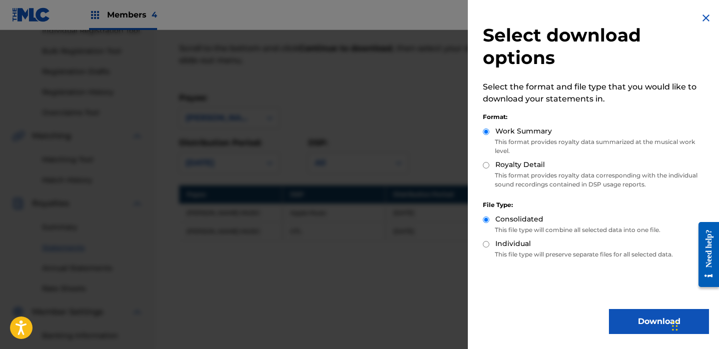
click at [488, 168] on input "Royalty Detail" at bounding box center [486, 165] width 7 height 7
radio input "true"
click at [620, 320] on button "Download" at bounding box center [659, 321] width 100 height 25
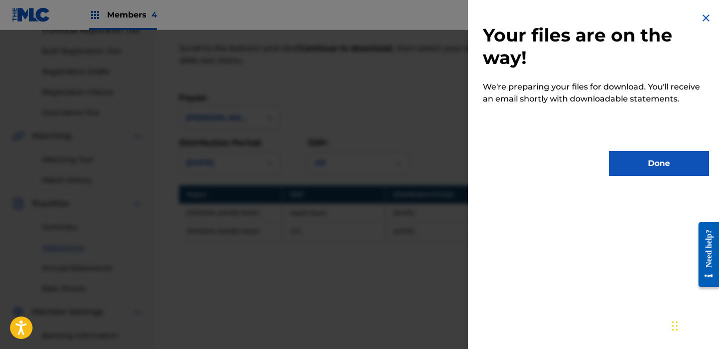
click at [642, 172] on button "Done" at bounding box center [659, 163] width 100 height 25
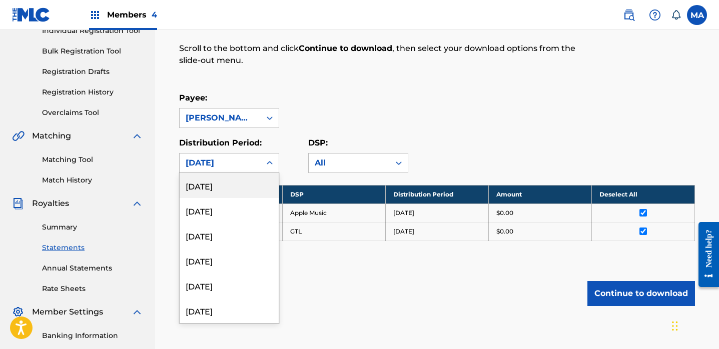
click at [265, 161] on icon at bounding box center [270, 163] width 10 height 10
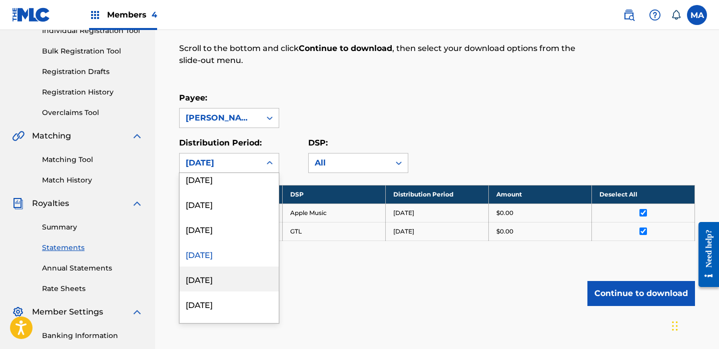
scroll to position [702, 0]
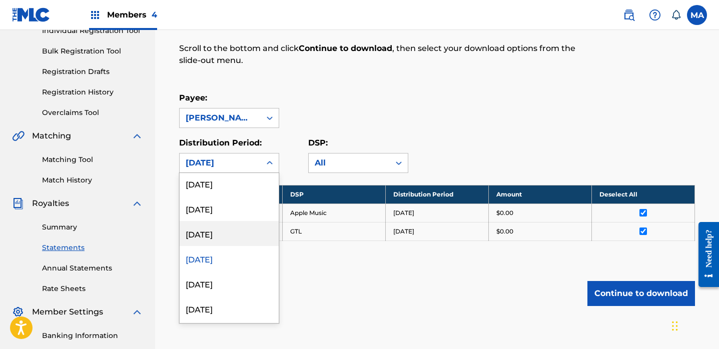
click at [225, 235] on div "[DATE]" at bounding box center [229, 233] width 99 height 25
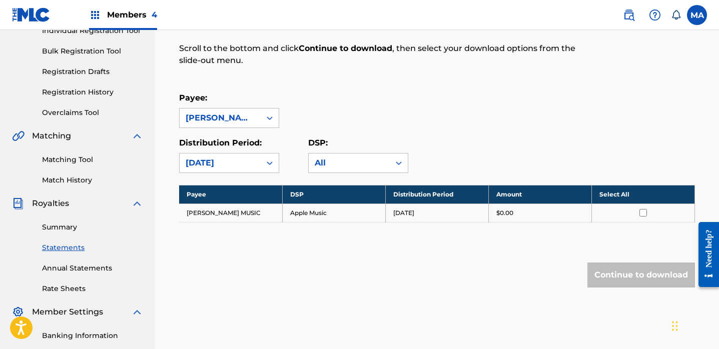
click at [621, 197] on th "Select All" at bounding box center [642, 194] width 103 height 19
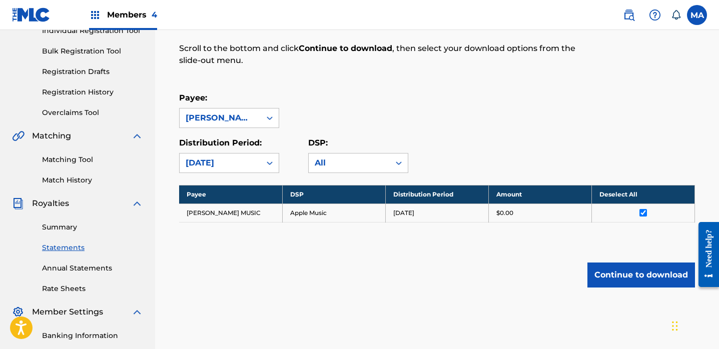
click at [619, 273] on button "Continue to download" at bounding box center [641, 275] width 108 height 25
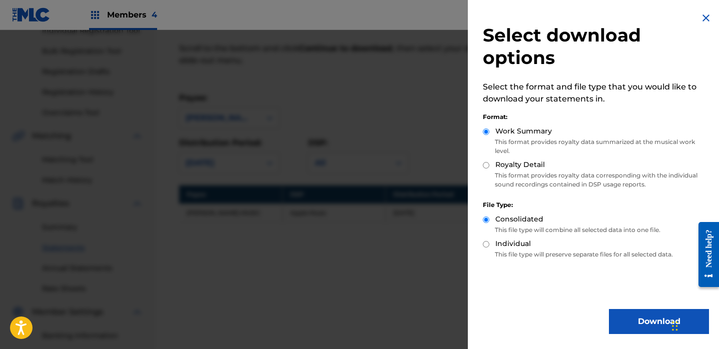
click at [485, 165] on input "Royalty Detail" at bounding box center [486, 165] width 7 height 7
radio input "true"
click at [624, 321] on button "Download" at bounding box center [659, 321] width 100 height 25
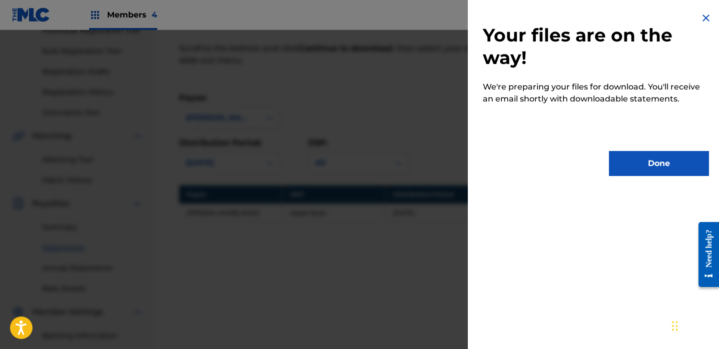
click at [646, 170] on button "Done" at bounding box center [659, 163] width 100 height 25
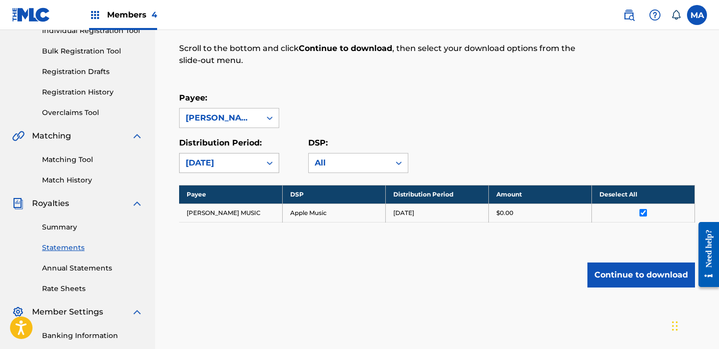
click at [271, 165] on icon at bounding box center [270, 163] width 10 height 10
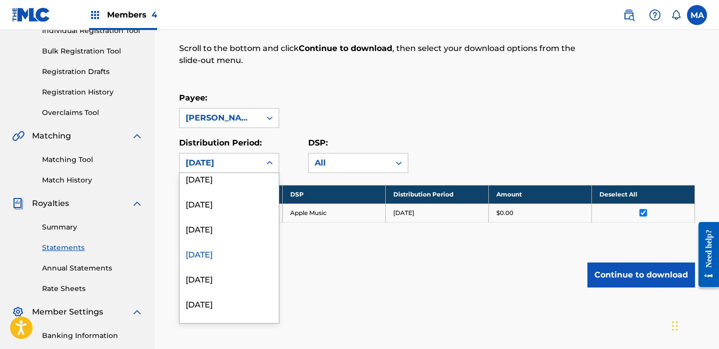
scroll to position [680, 0]
click at [233, 234] on div "[DATE]" at bounding box center [229, 230] width 99 height 25
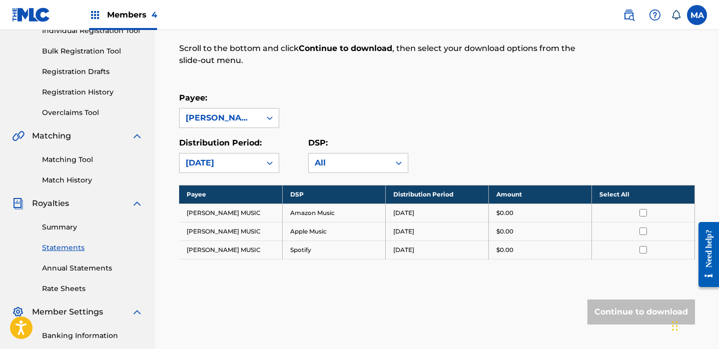
click at [611, 198] on th "Select All" at bounding box center [642, 194] width 103 height 19
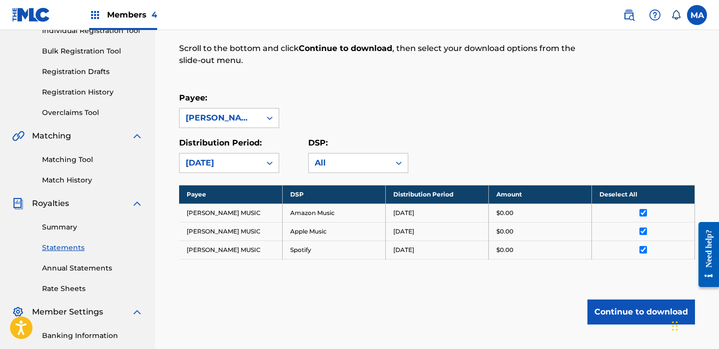
click at [615, 308] on button "Continue to download" at bounding box center [641, 312] width 108 height 25
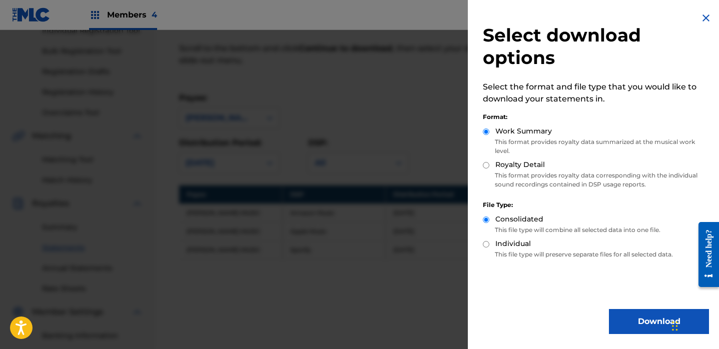
click at [485, 165] on input "Royalty Detail" at bounding box center [486, 165] width 7 height 7
radio input "true"
click at [616, 317] on button "Download" at bounding box center [659, 321] width 100 height 25
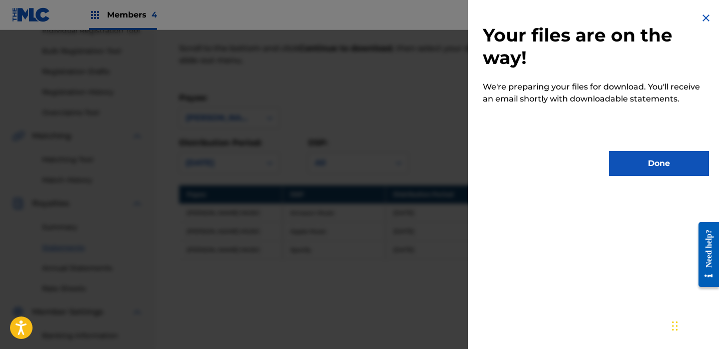
click at [646, 170] on button "Done" at bounding box center [659, 163] width 100 height 25
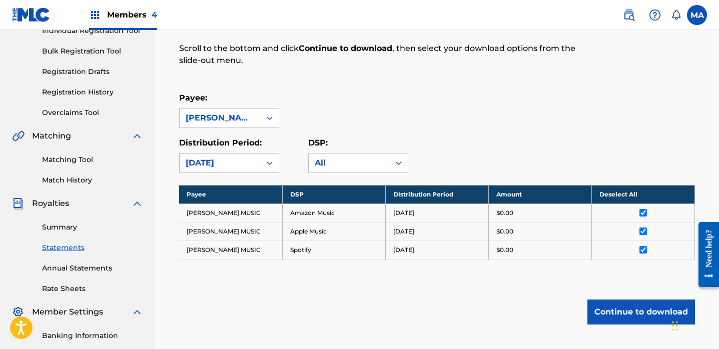
click at [272, 162] on icon at bounding box center [270, 163] width 10 height 10
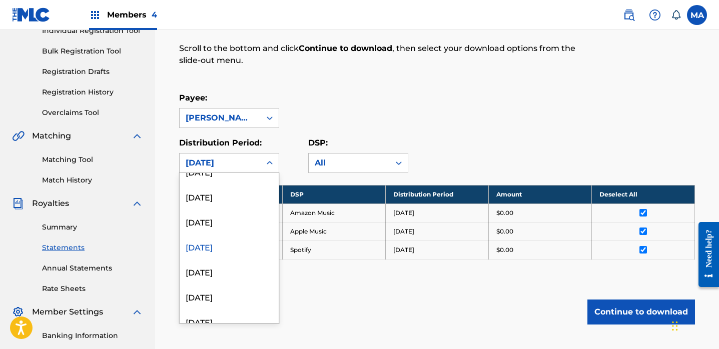
scroll to position [646, 0]
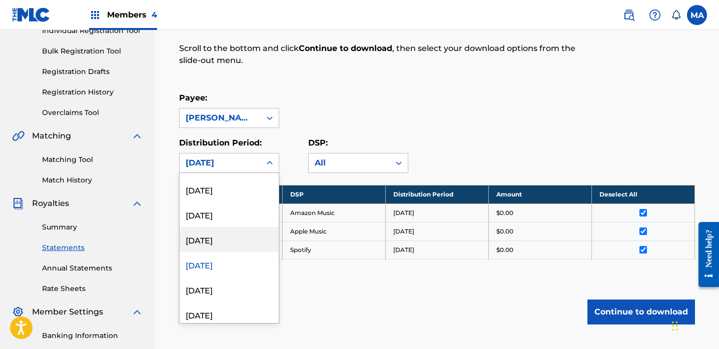
click at [232, 242] on div "[DATE]" at bounding box center [229, 239] width 99 height 25
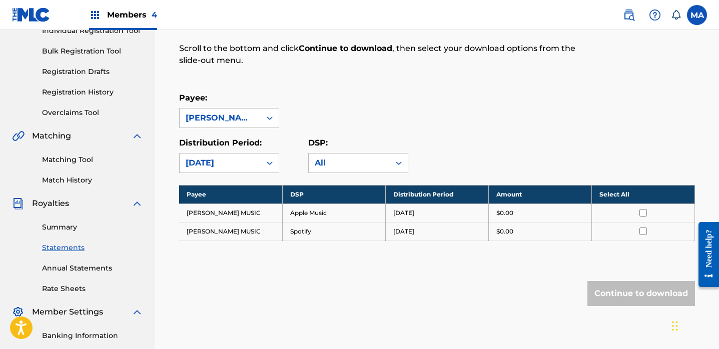
click at [618, 198] on th "Select All" at bounding box center [642, 194] width 103 height 19
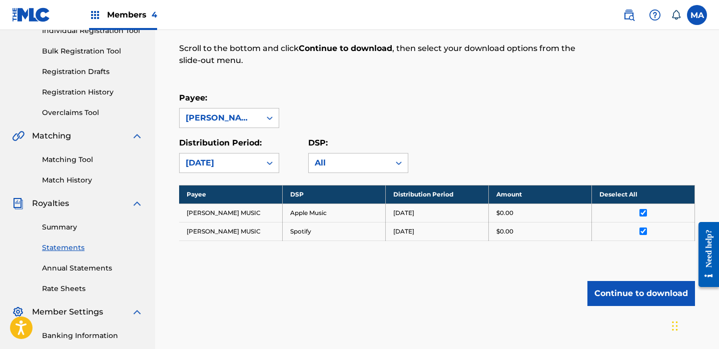
click at [623, 290] on button "Continue to download" at bounding box center [641, 293] width 108 height 25
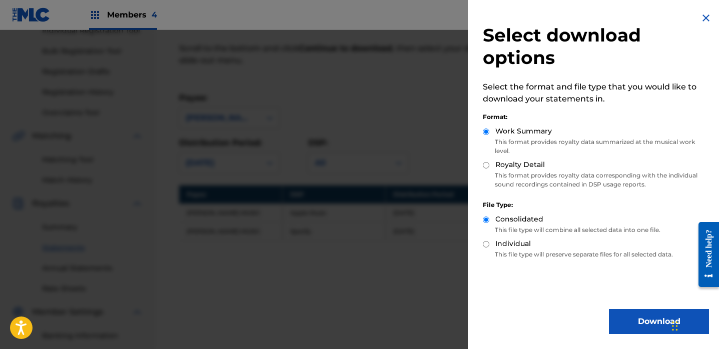
click at [487, 165] on input "Royalty Detail" at bounding box center [486, 165] width 7 height 7
radio input "true"
click at [624, 322] on button "Download" at bounding box center [659, 321] width 100 height 25
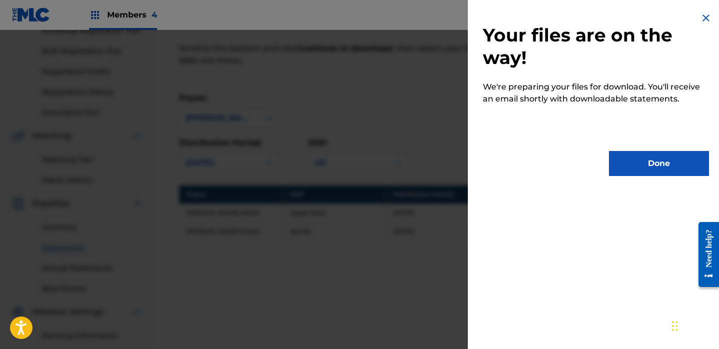
click at [643, 169] on button "Done" at bounding box center [659, 163] width 100 height 25
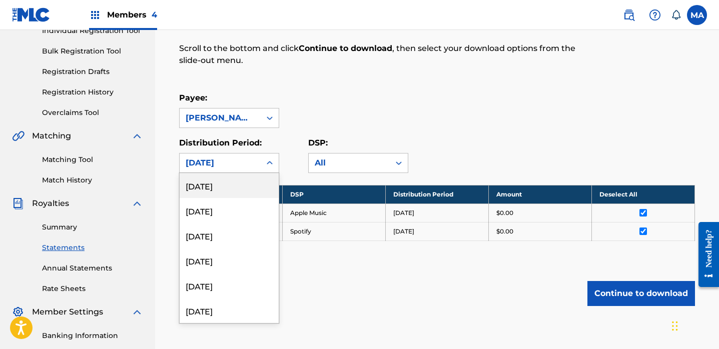
click at [272, 165] on icon at bounding box center [270, 163] width 10 height 10
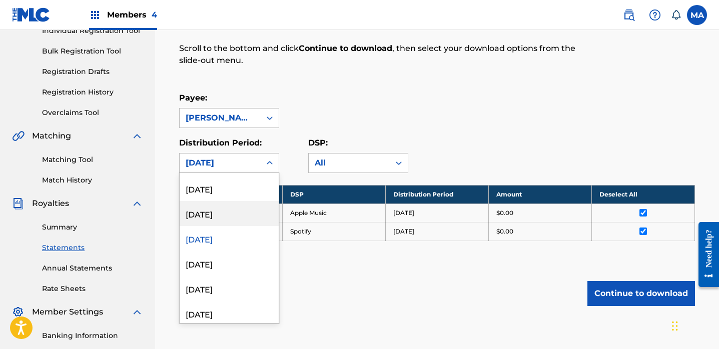
click at [234, 217] on div "[DATE]" at bounding box center [229, 213] width 99 height 25
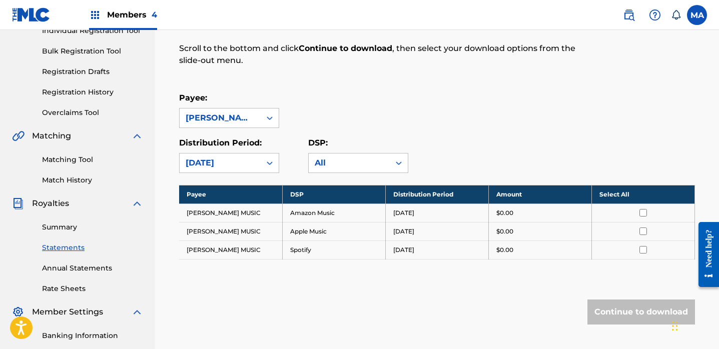
click at [618, 196] on th "Select All" at bounding box center [642, 194] width 103 height 19
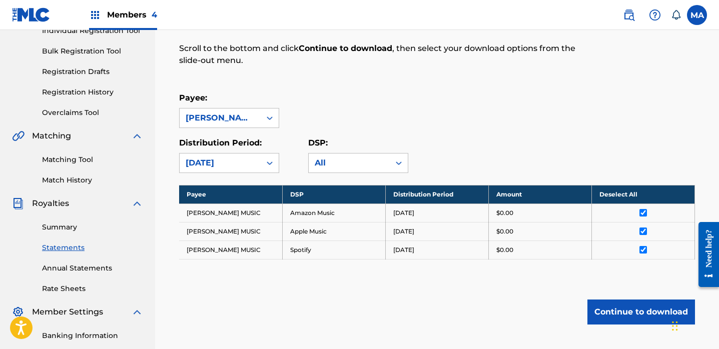
click at [615, 304] on button "Continue to download" at bounding box center [641, 312] width 108 height 25
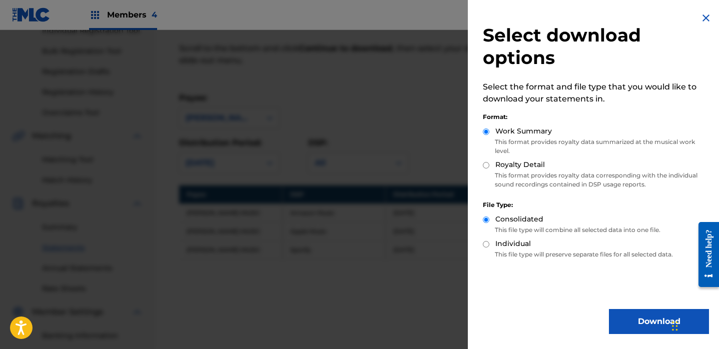
click at [487, 168] on input "Royalty Detail" at bounding box center [486, 165] width 7 height 7
radio input "true"
click at [624, 317] on button "Download" at bounding box center [659, 321] width 100 height 25
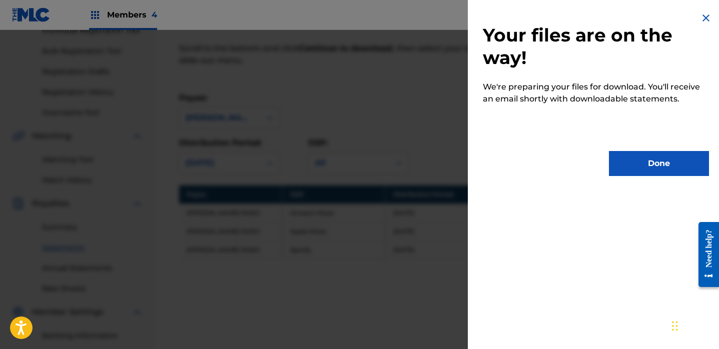
click at [633, 171] on button "Done" at bounding box center [659, 163] width 100 height 25
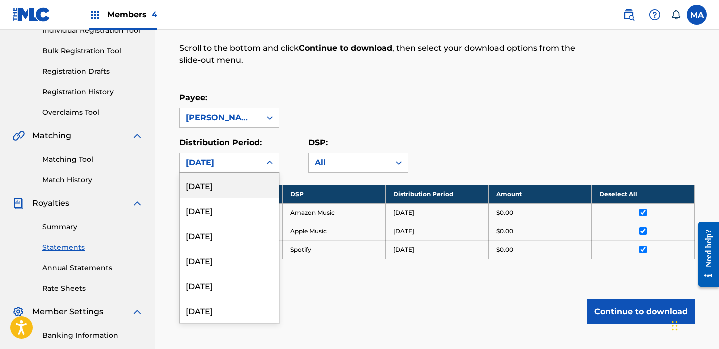
click at [268, 164] on icon at bounding box center [270, 163] width 6 height 4
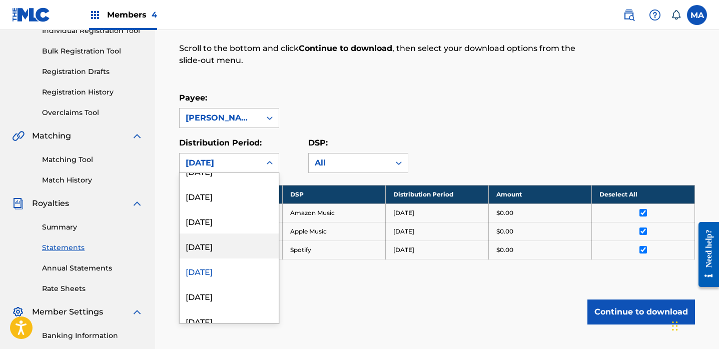
scroll to position [592, 0]
click at [231, 243] on div "[DATE]" at bounding box center [229, 244] width 99 height 25
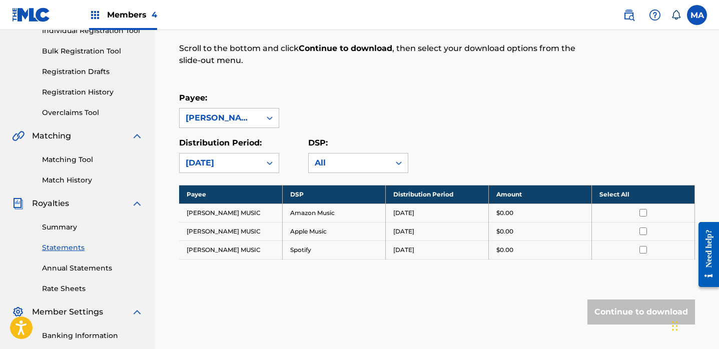
click at [619, 196] on th "Select All" at bounding box center [642, 194] width 103 height 19
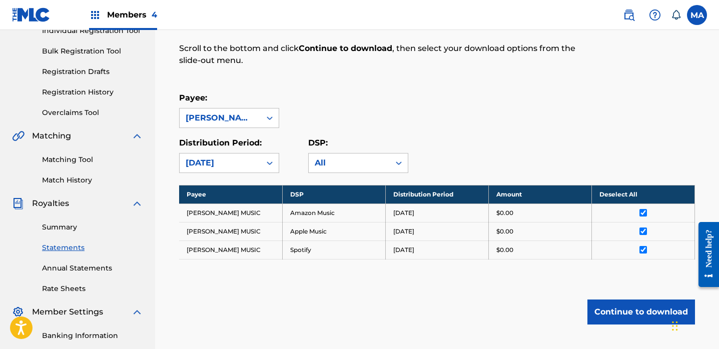
click at [627, 307] on button "Continue to download" at bounding box center [641, 312] width 108 height 25
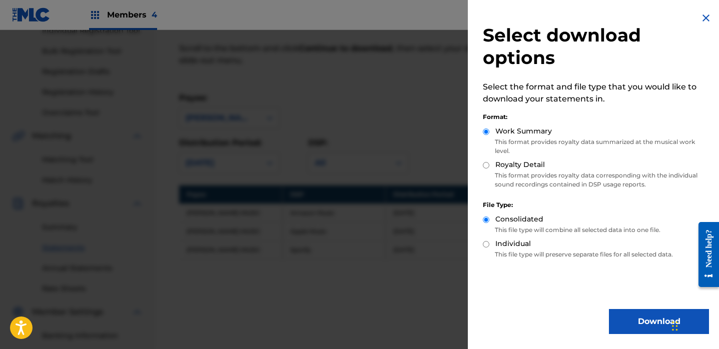
click at [486, 167] on input "Royalty Detail" at bounding box center [486, 165] width 7 height 7
radio input "true"
click at [622, 317] on button "Download" at bounding box center [659, 321] width 100 height 25
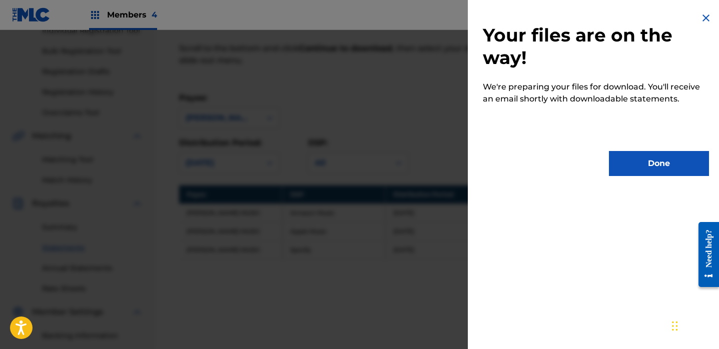
click at [636, 167] on button "Done" at bounding box center [659, 163] width 100 height 25
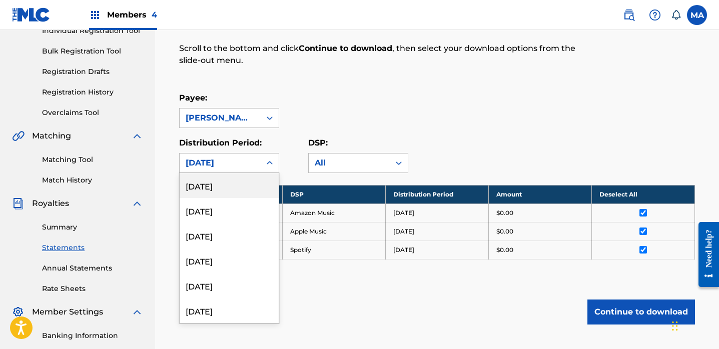
click at [273, 161] on icon at bounding box center [270, 163] width 10 height 10
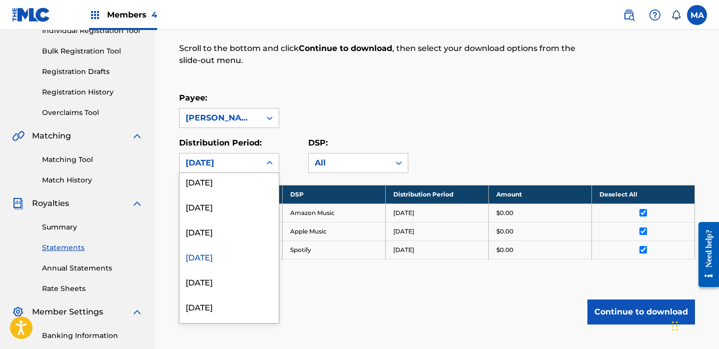
scroll to position [577, 0]
click at [221, 235] on div "[DATE]" at bounding box center [229, 234] width 99 height 25
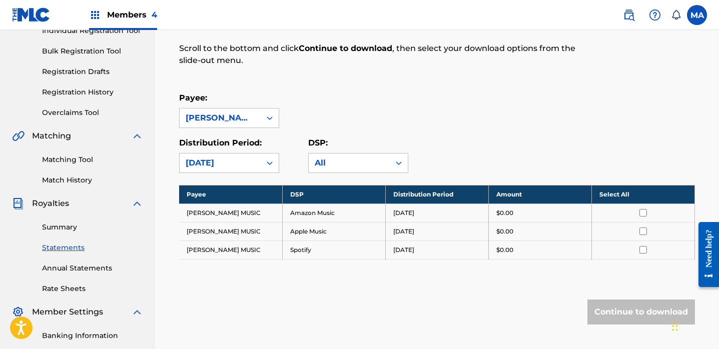
click at [615, 197] on th "Select All" at bounding box center [642, 194] width 103 height 19
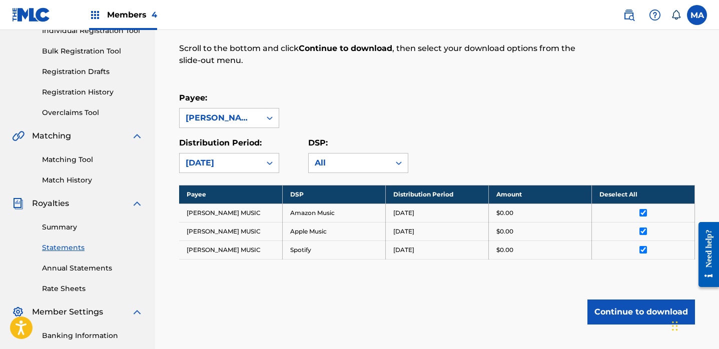
click at [619, 307] on button "Continue to download" at bounding box center [641, 312] width 108 height 25
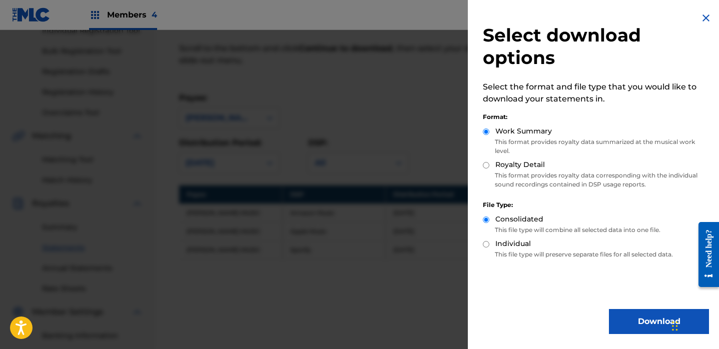
click at [488, 168] on input "Royalty Detail" at bounding box center [486, 165] width 7 height 7
radio input "true"
click at [628, 318] on button "Download" at bounding box center [659, 321] width 100 height 25
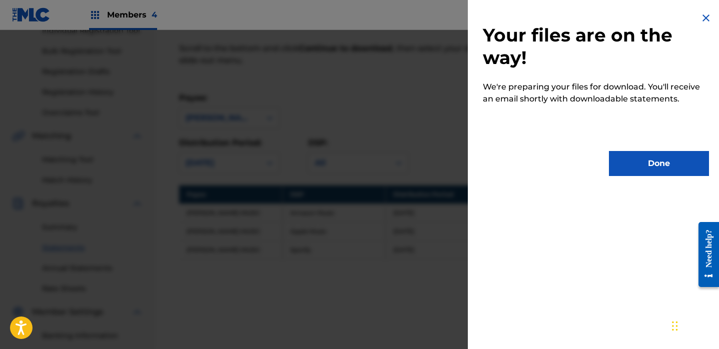
click at [638, 173] on button "Done" at bounding box center [659, 163] width 100 height 25
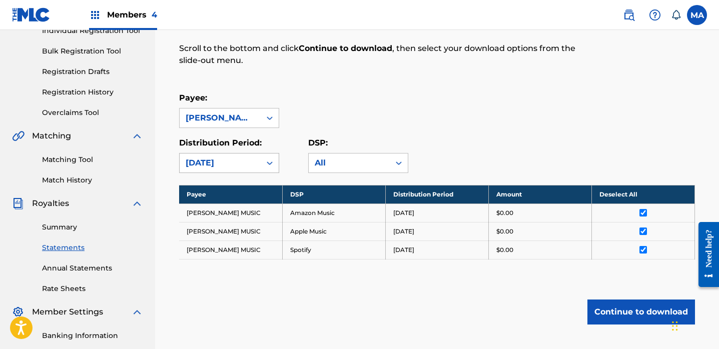
click at [270, 163] on icon at bounding box center [270, 163] width 10 height 10
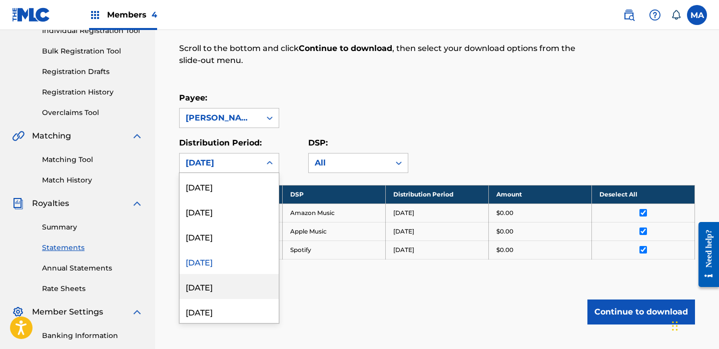
scroll to position [547, 0]
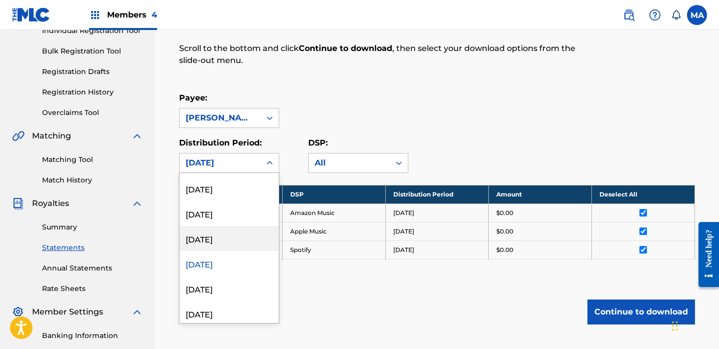
click at [232, 241] on div "[DATE]" at bounding box center [229, 238] width 99 height 25
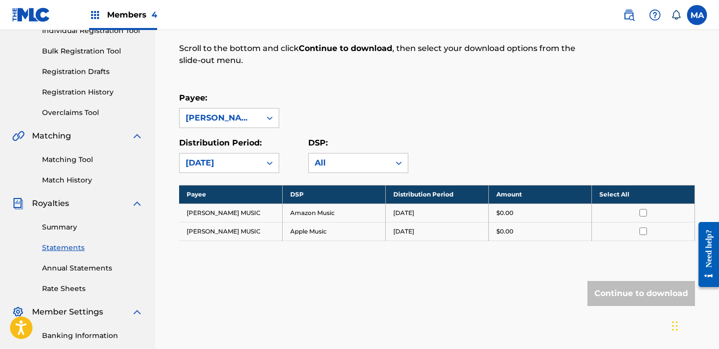
click at [605, 196] on th "Select All" at bounding box center [642, 194] width 103 height 19
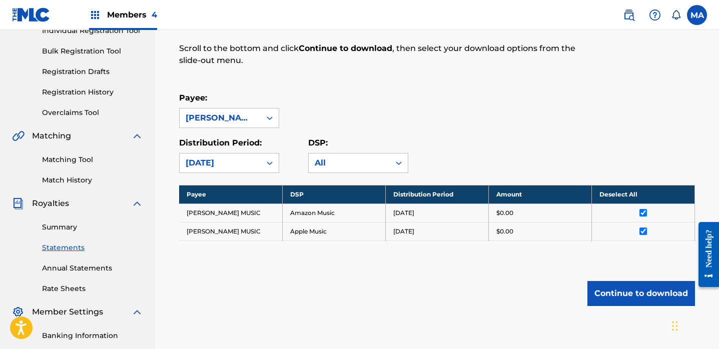
click at [624, 291] on button "Continue to download" at bounding box center [641, 293] width 108 height 25
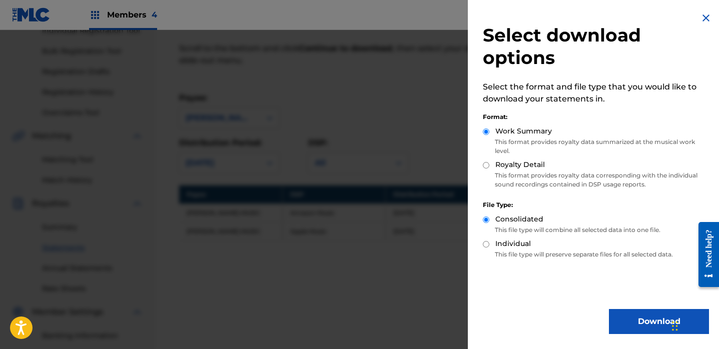
click at [486, 168] on input "Royalty Detail" at bounding box center [486, 165] width 7 height 7
radio input "true"
click at [637, 315] on button "Download" at bounding box center [659, 321] width 100 height 25
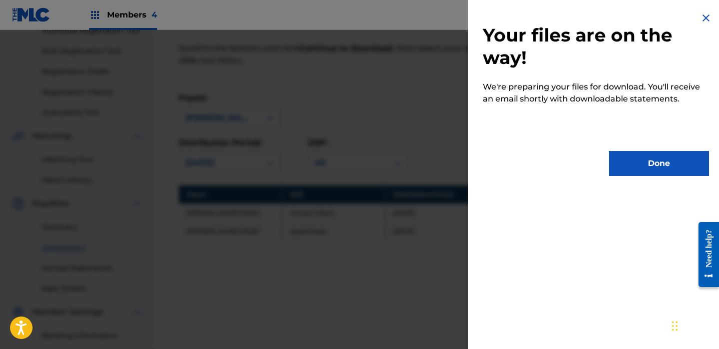
click at [642, 172] on button "Done" at bounding box center [659, 163] width 100 height 25
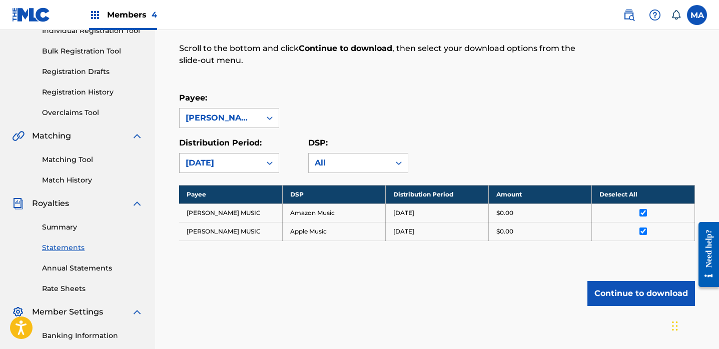
click at [275, 163] on div at bounding box center [270, 163] width 18 height 18
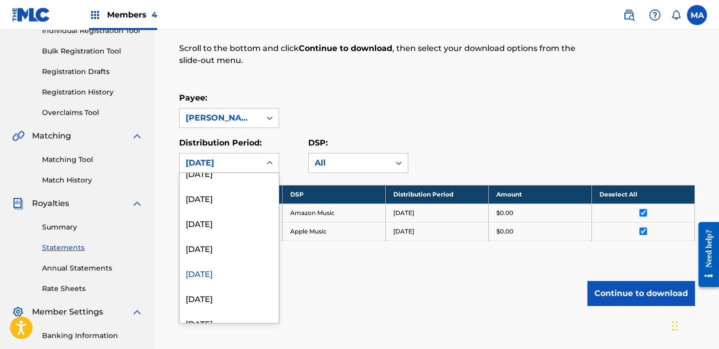
scroll to position [509, 0]
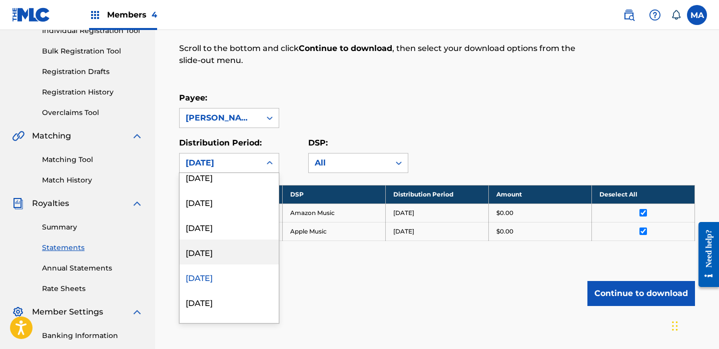
click at [241, 249] on div "[DATE]" at bounding box center [229, 252] width 99 height 25
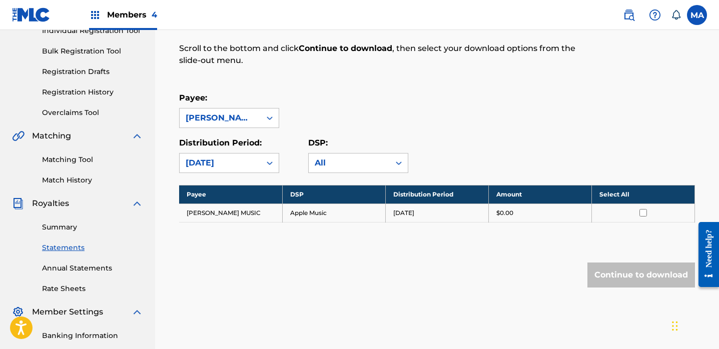
click at [621, 197] on th "Select All" at bounding box center [642, 194] width 103 height 19
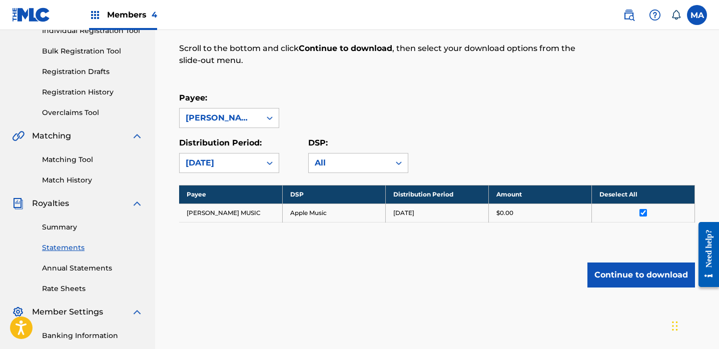
click at [619, 272] on button "Continue to download" at bounding box center [641, 275] width 108 height 25
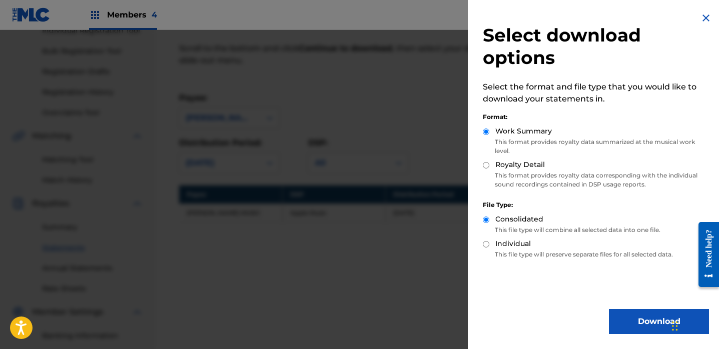
click at [489, 168] on input "Royalty Detail" at bounding box center [486, 165] width 7 height 7
radio input "true"
click at [625, 322] on button "Download" at bounding box center [659, 321] width 100 height 25
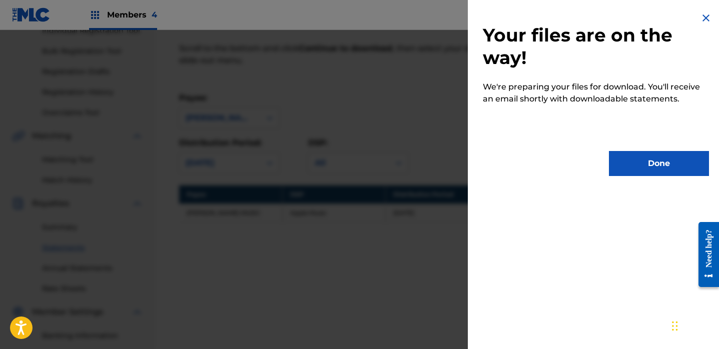
click at [633, 170] on button "Done" at bounding box center [659, 163] width 100 height 25
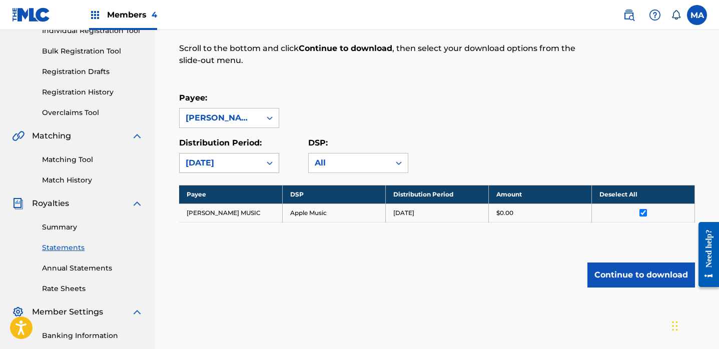
click at [270, 159] on icon at bounding box center [270, 163] width 10 height 10
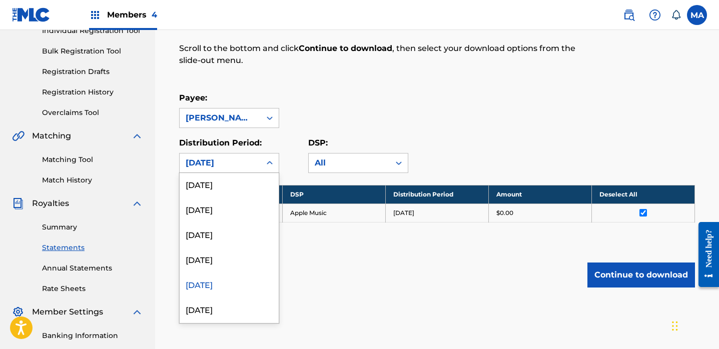
scroll to position [465, 0]
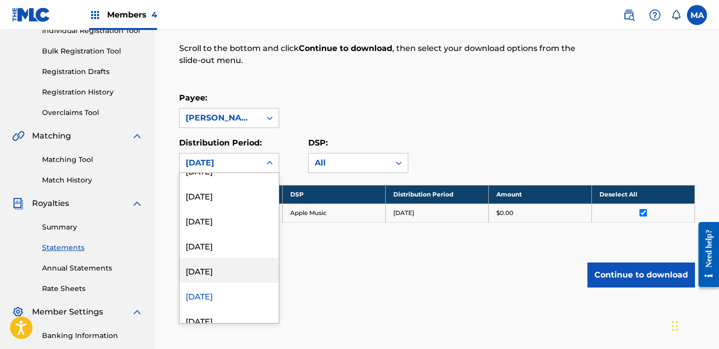
click at [227, 268] on div "[DATE]" at bounding box center [229, 270] width 99 height 25
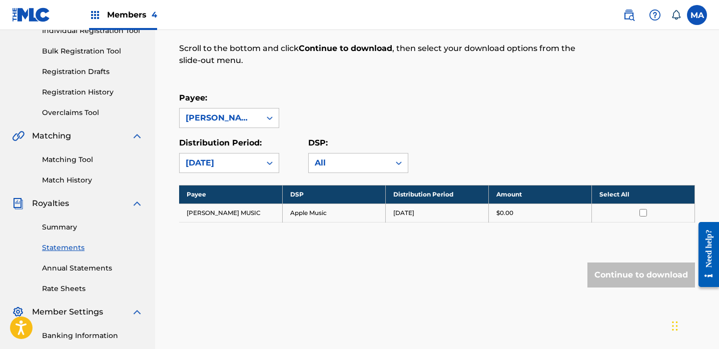
click at [613, 199] on th "Select All" at bounding box center [642, 194] width 103 height 19
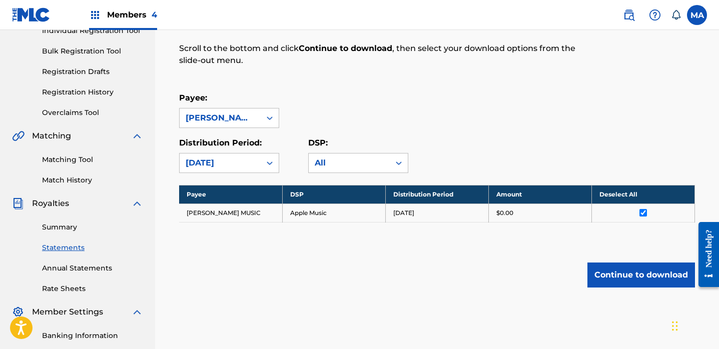
click at [616, 272] on button "Continue to download" at bounding box center [641, 275] width 108 height 25
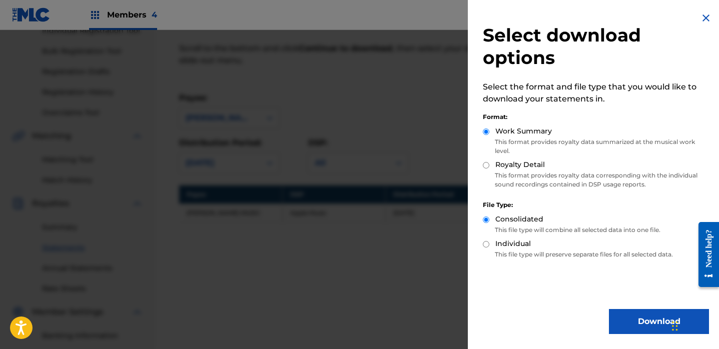
click at [488, 167] on input "Royalty Detail" at bounding box center [486, 165] width 7 height 7
radio input "true"
click at [627, 313] on button "Download" at bounding box center [659, 321] width 100 height 25
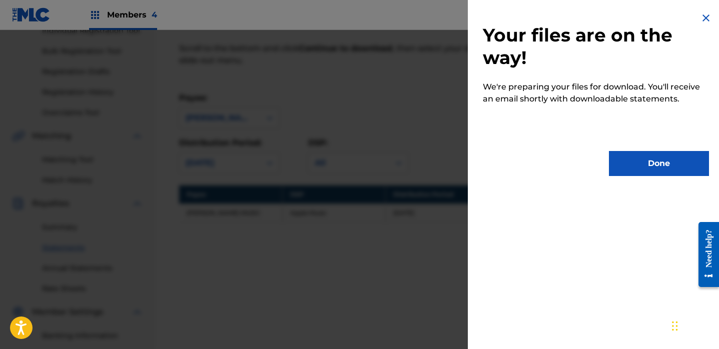
click at [629, 174] on button "Done" at bounding box center [659, 163] width 100 height 25
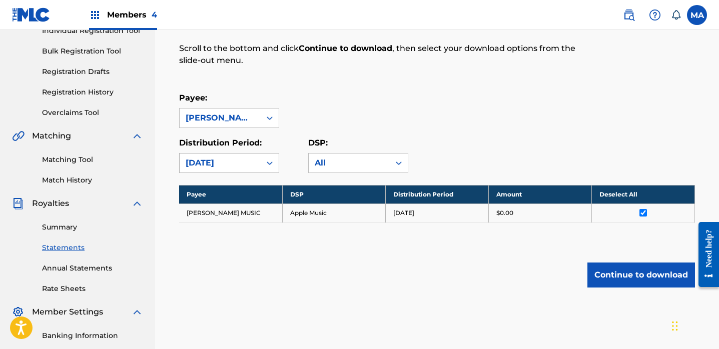
click at [266, 169] on div at bounding box center [270, 163] width 18 height 18
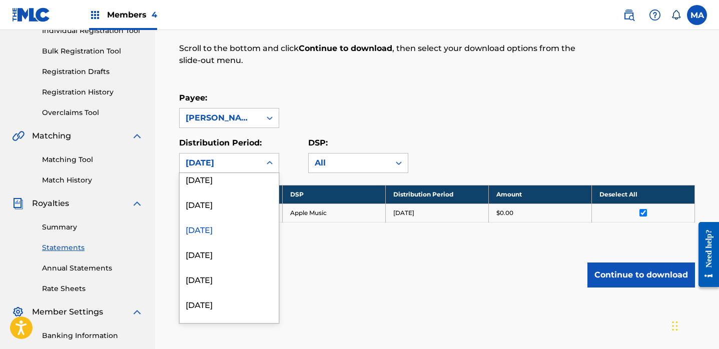
scroll to position [491, 0]
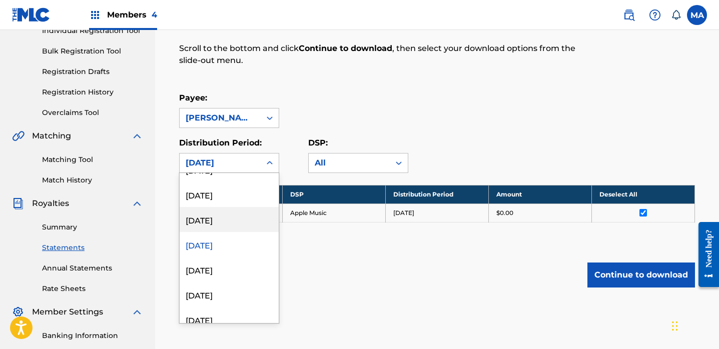
click at [244, 225] on div "[DATE]" at bounding box center [229, 219] width 99 height 25
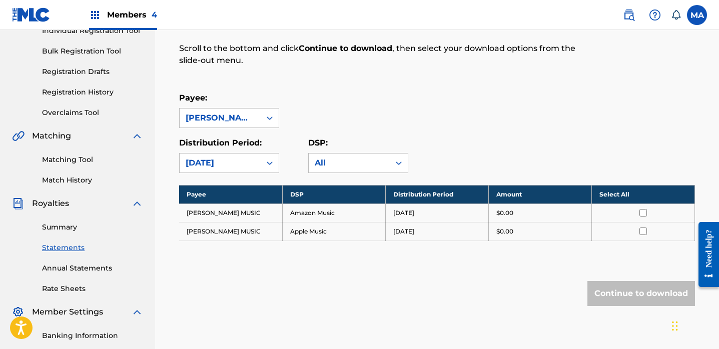
drag, startPoint x: 617, startPoint y: 196, endPoint x: 625, endPoint y: 202, distance: 10.0
click at [618, 196] on th "Select All" at bounding box center [642, 194] width 103 height 19
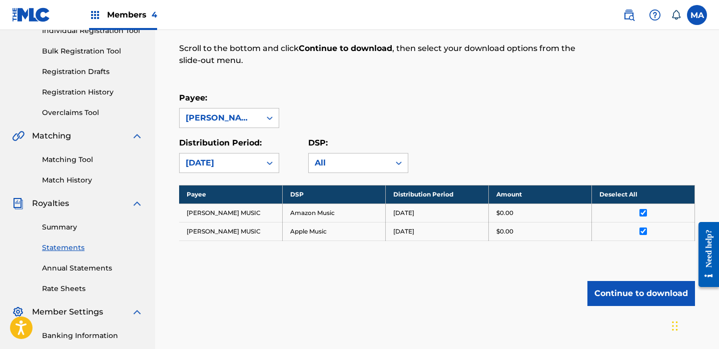
click at [621, 293] on button "Continue to download" at bounding box center [641, 293] width 108 height 25
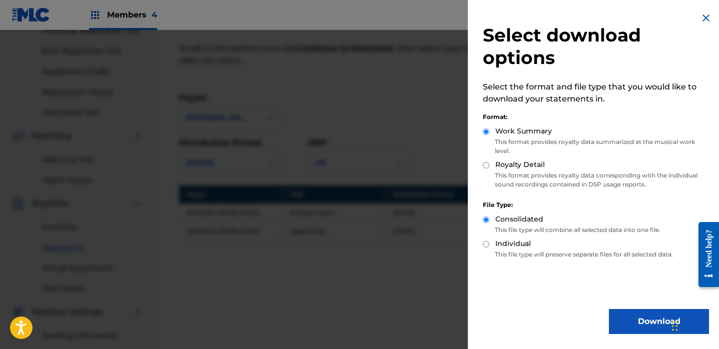
click at [488, 166] on input "Royalty Detail" at bounding box center [486, 165] width 7 height 7
radio input "true"
click at [622, 318] on button "Download" at bounding box center [659, 321] width 100 height 25
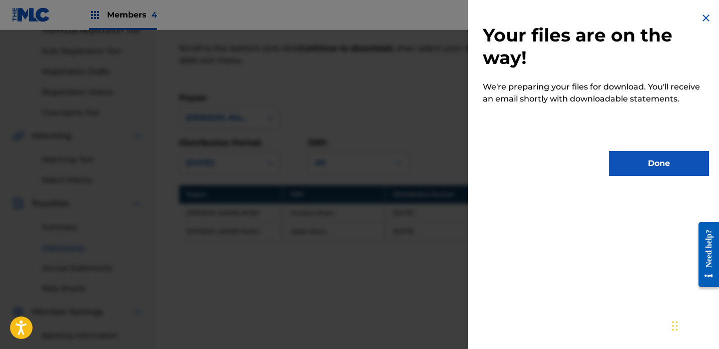
click at [629, 172] on button "Done" at bounding box center [659, 163] width 100 height 25
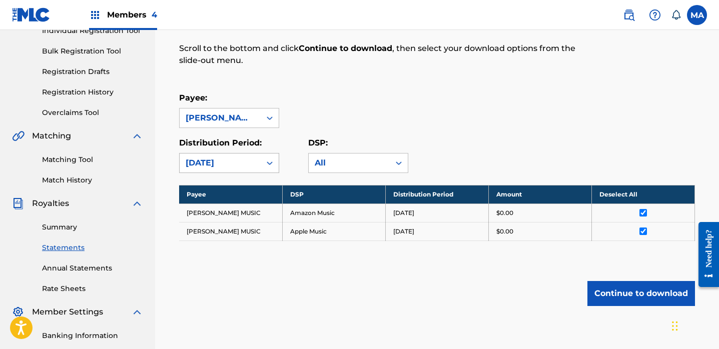
click at [272, 162] on icon at bounding box center [270, 163] width 10 height 10
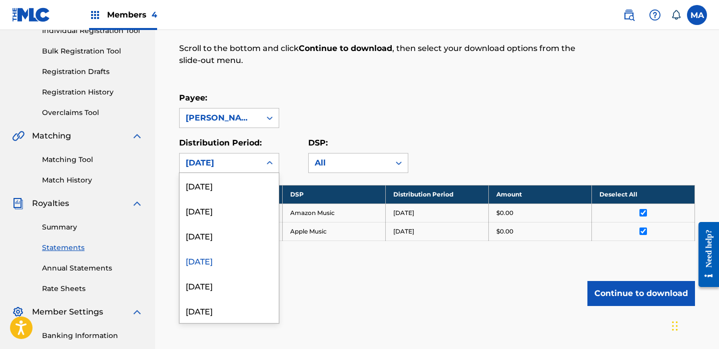
scroll to position [446, 0]
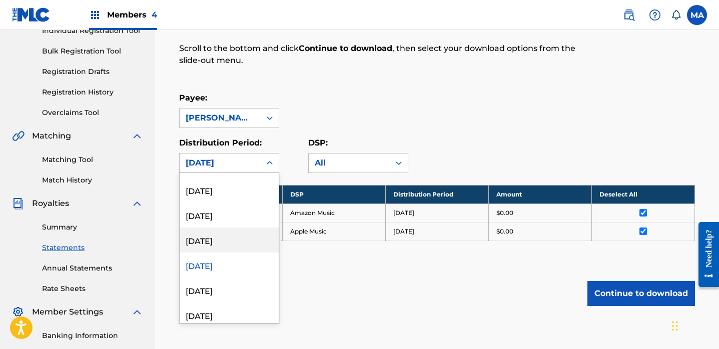
click at [228, 238] on div "[DATE]" at bounding box center [229, 240] width 99 height 25
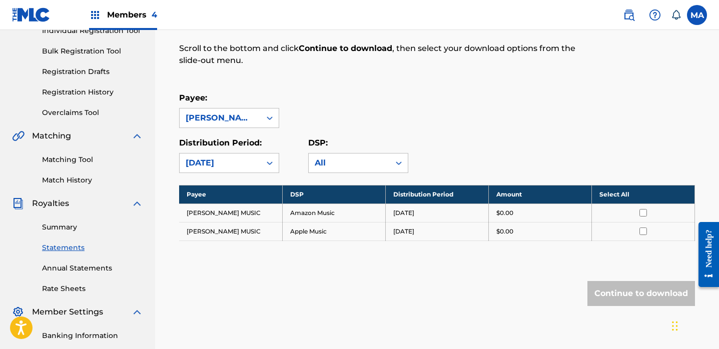
click at [626, 195] on th "Select All" at bounding box center [642, 194] width 103 height 19
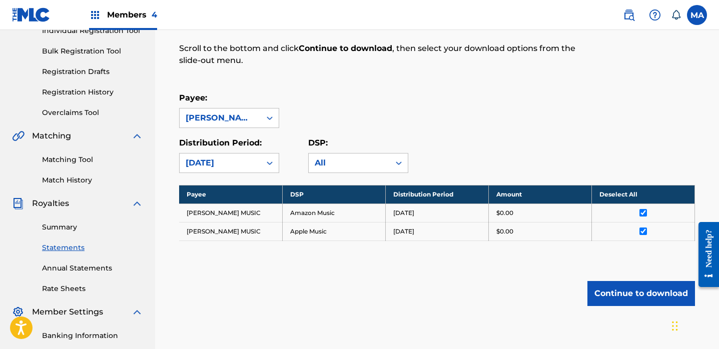
click at [608, 294] on button "Continue to download" at bounding box center [641, 293] width 108 height 25
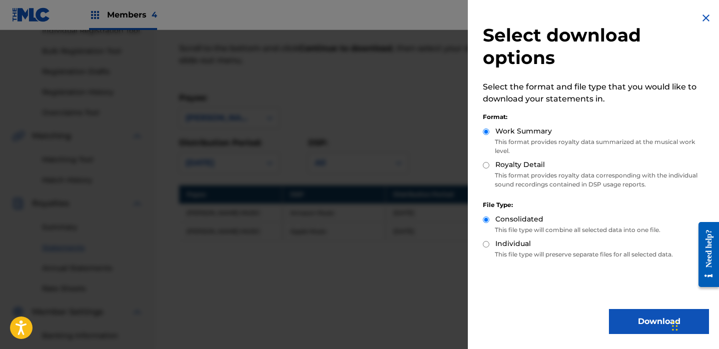
click at [489, 167] on div "Royalty Detail" at bounding box center [596, 166] width 226 height 12
click at [485, 166] on input "Royalty Detail" at bounding box center [486, 165] width 7 height 7
radio input "true"
click at [632, 321] on button "Download" at bounding box center [659, 321] width 100 height 25
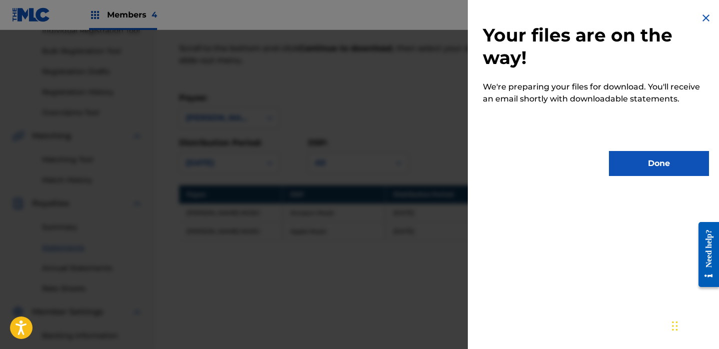
click at [640, 169] on button "Done" at bounding box center [659, 163] width 100 height 25
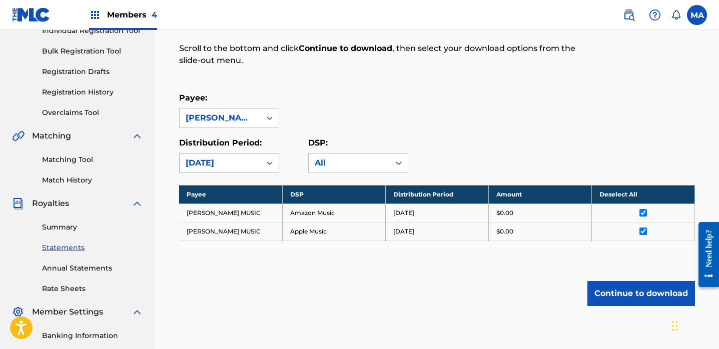
click at [269, 161] on icon at bounding box center [270, 163] width 10 height 10
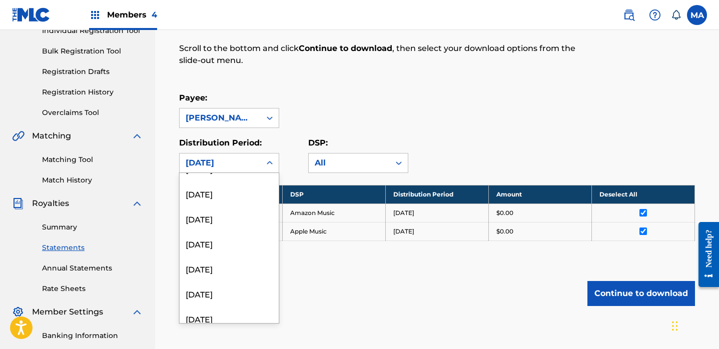
scroll to position [1066, 0]
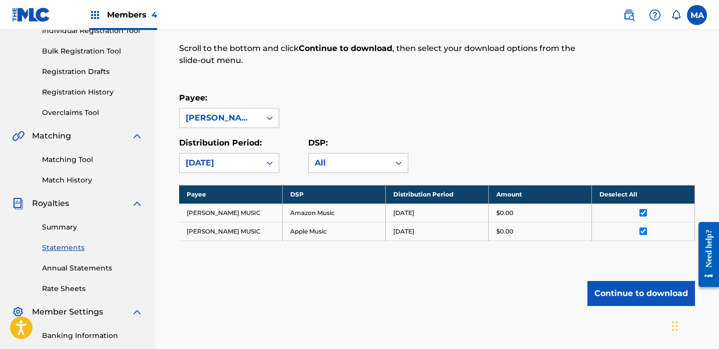
click at [270, 164] on icon at bounding box center [270, 163] width 10 height 10
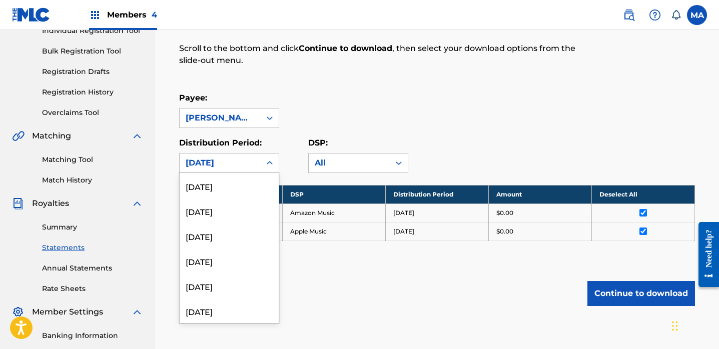
scroll to position [767, 0]
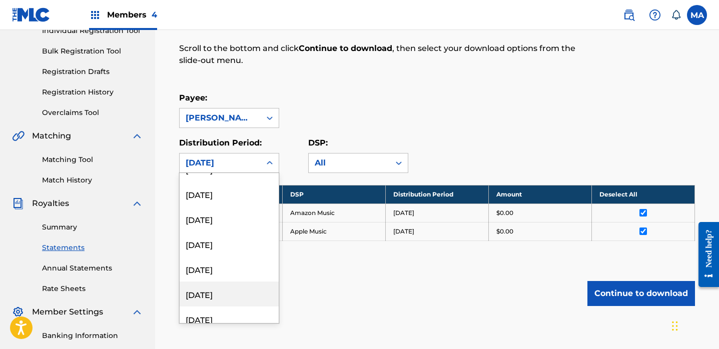
click at [238, 293] on div "[DATE]" at bounding box center [229, 294] width 99 height 25
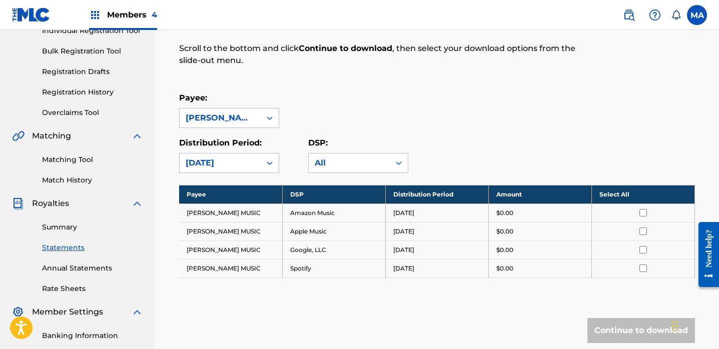
click at [610, 195] on th "Select All" at bounding box center [642, 194] width 103 height 19
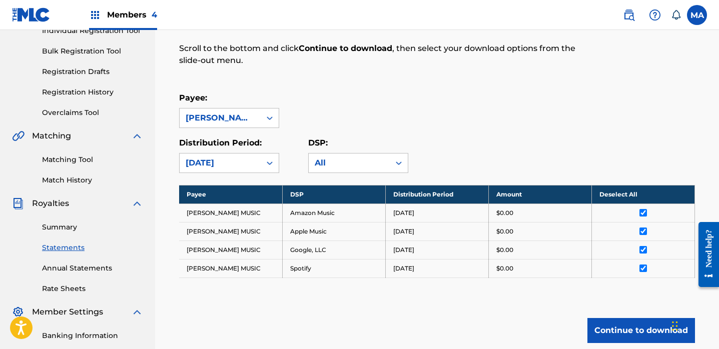
click at [620, 329] on button "Continue to download" at bounding box center [641, 330] width 108 height 25
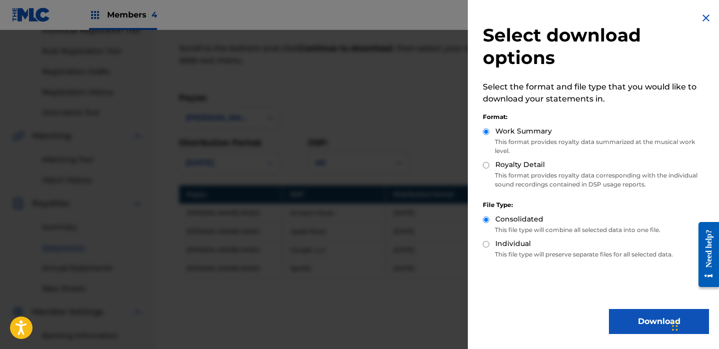
click at [486, 166] on input "Royalty Detail" at bounding box center [486, 165] width 7 height 7
radio input "true"
click at [649, 318] on button "Download" at bounding box center [659, 321] width 100 height 25
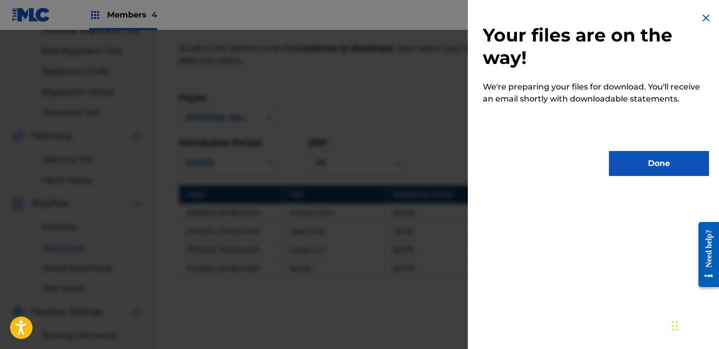
click at [661, 163] on button "Done" at bounding box center [659, 163] width 100 height 25
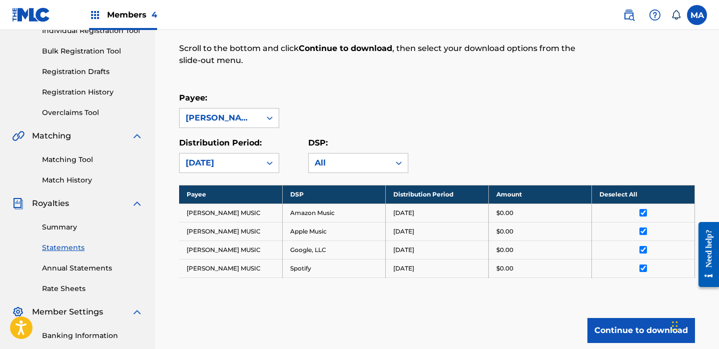
click at [698, 20] on label at bounding box center [697, 15] width 20 height 20
click at [697, 15] on input "MA Music Admin Inc. [EMAIL_ADDRESS][DOMAIN_NAME] Notification Preferences Profi…" at bounding box center [697, 15] width 0 height 0
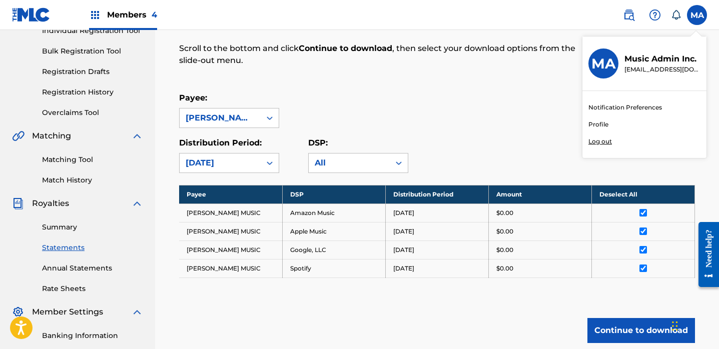
click at [496, 83] on div "Royalty Statements Select your desired payee from the Payee drop-down menu. The…" at bounding box center [437, 163] width 540 height 440
